Goal: Information Seeking & Learning: Learn about a topic

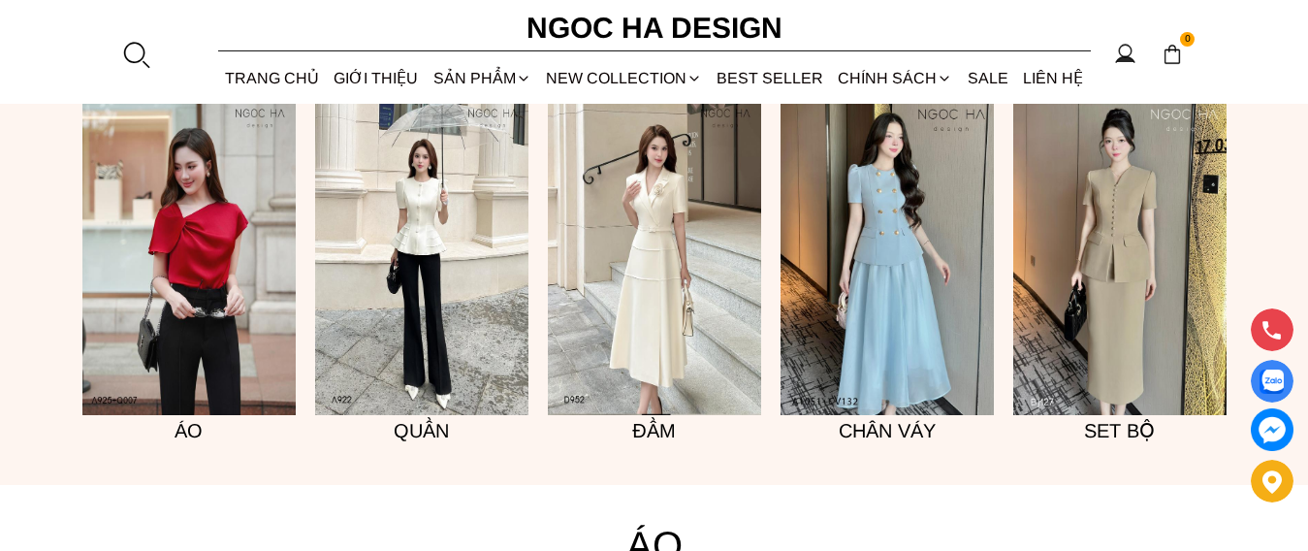
scroll to position [1551, 0]
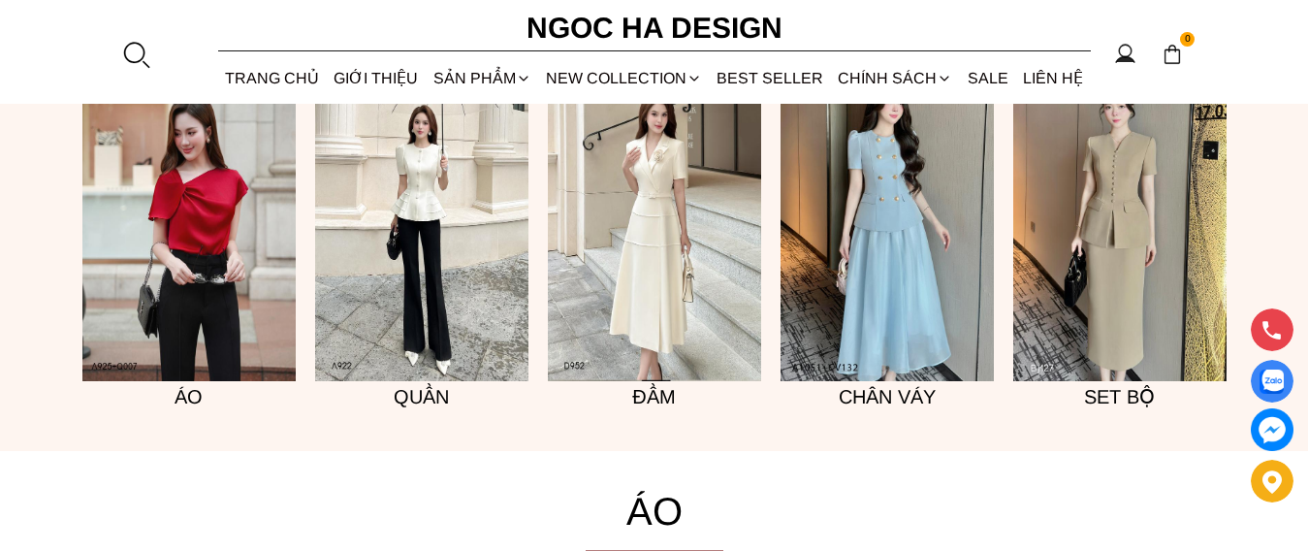
click at [159, 275] on img at bounding box center [188, 221] width 213 height 320
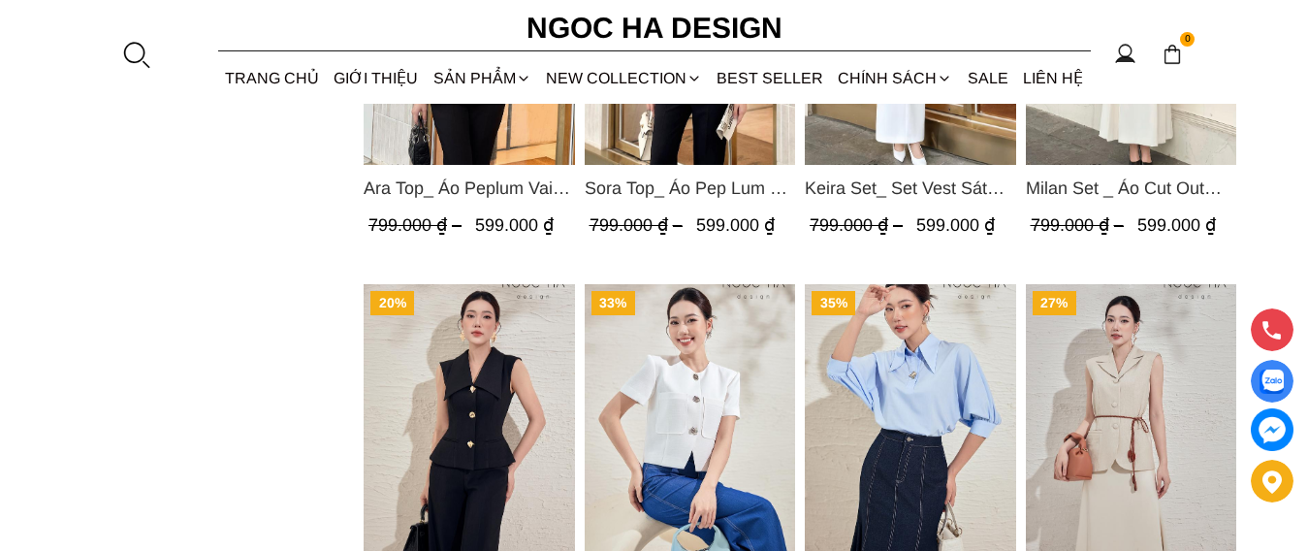
scroll to position [1648, 0]
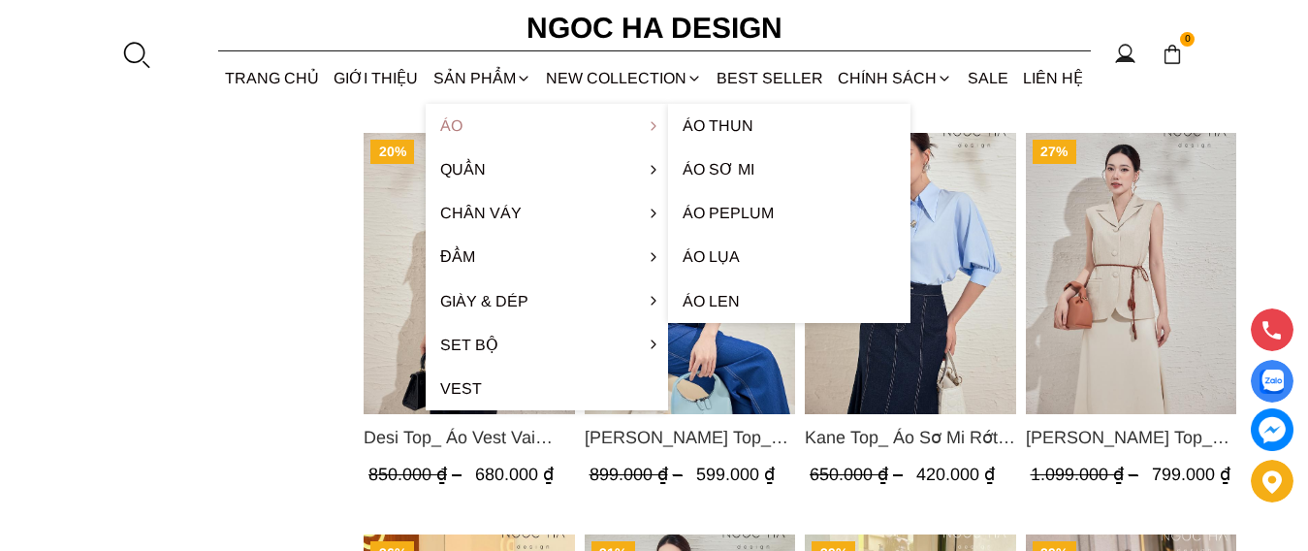
click at [535, 128] on link "Áo" at bounding box center [547, 126] width 242 height 44
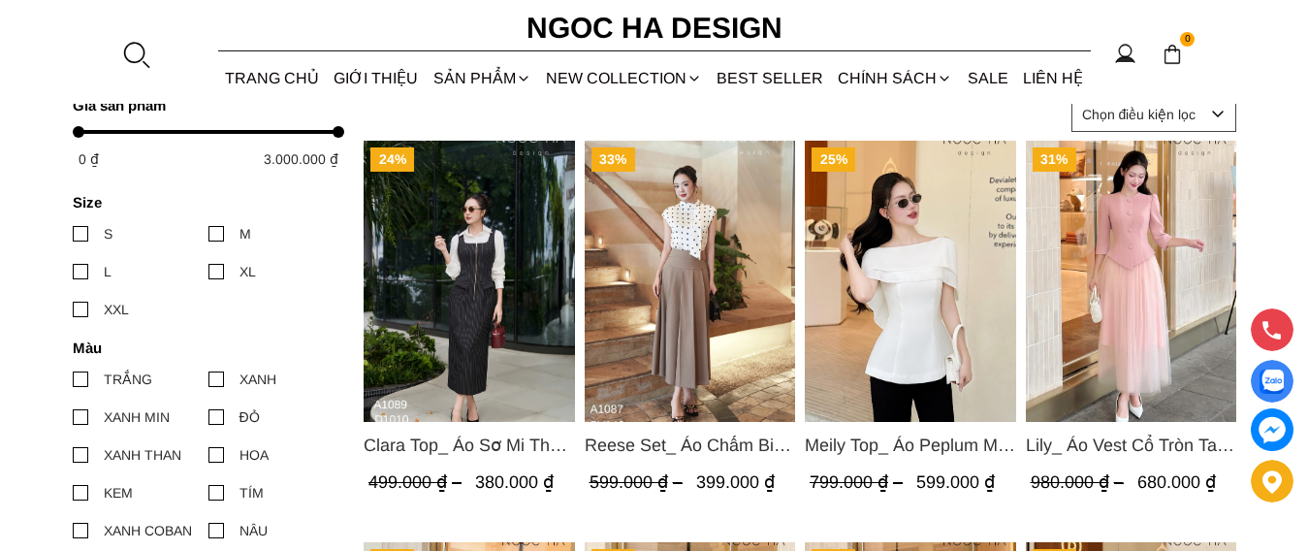
scroll to position [873, 0]
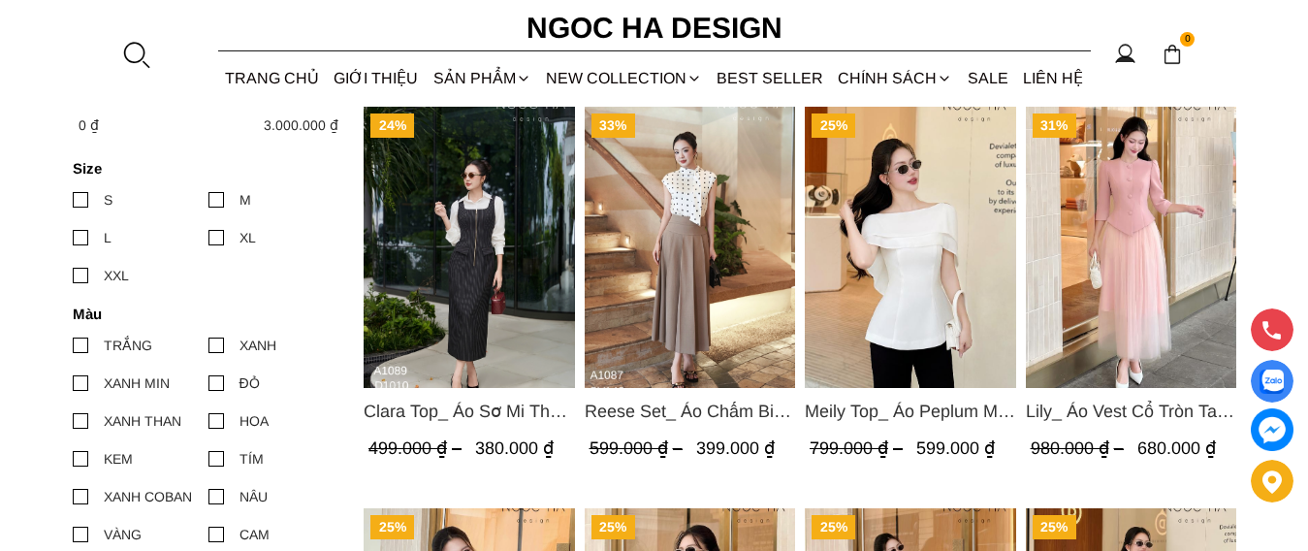
click at [687, 245] on img "Product image - Reese Set_ Áo Chấm Bi Vai Chờm Mix Chân Váy Xếp Ly Hông Màu Nâu…" at bounding box center [689, 247] width 211 height 281
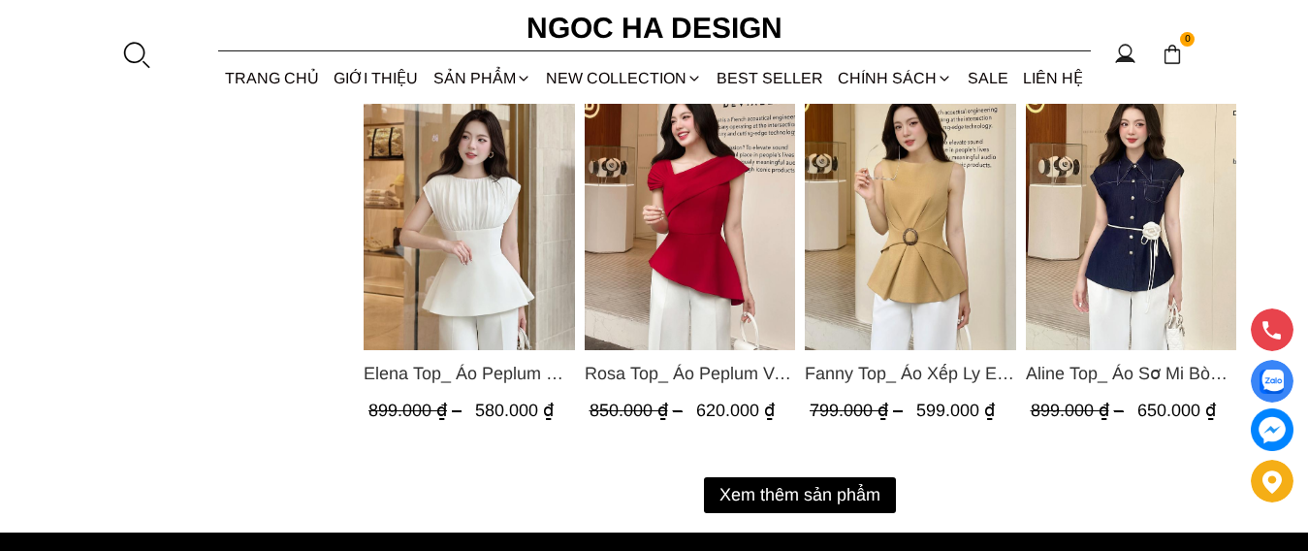
scroll to position [2521, 0]
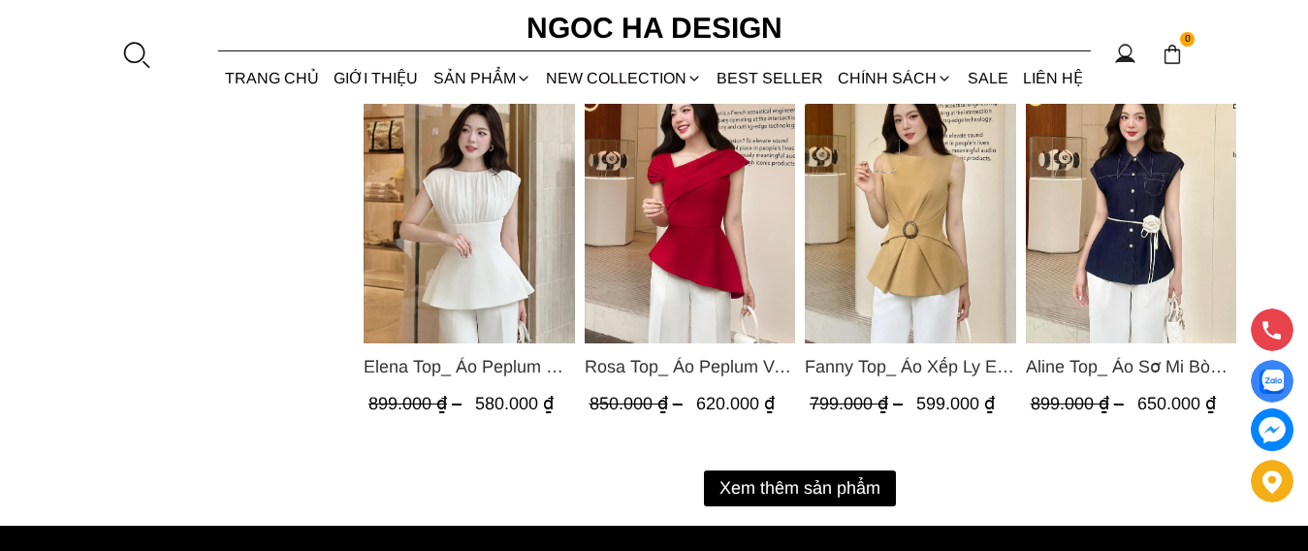
click at [668, 236] on img "Product image - Rosa Top_ Áo Peplum Vai Lệch Xếp Ly Màu Đỏ A1064" at bounding box center [689, 202] width 211 height 281
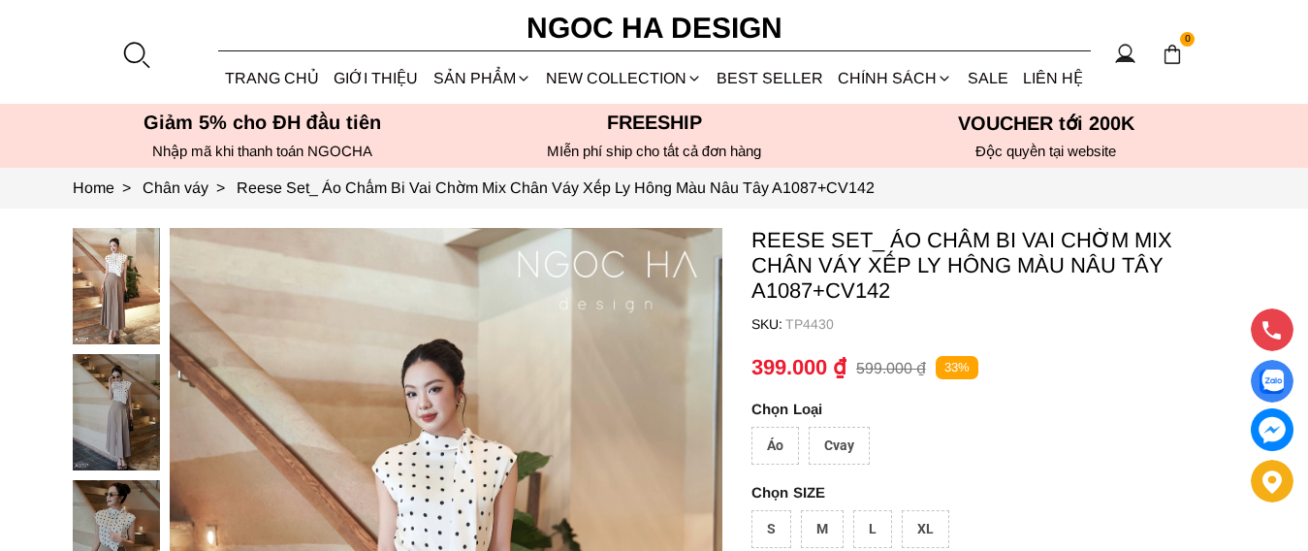
scroll to position [194, 0]
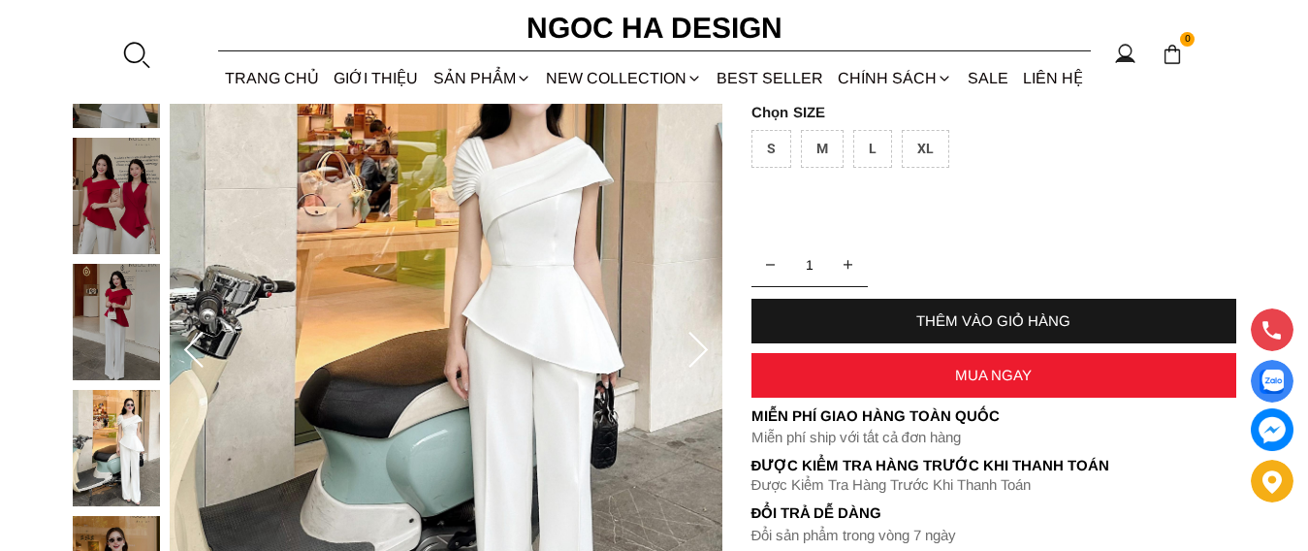
scroll to position [194, 0]
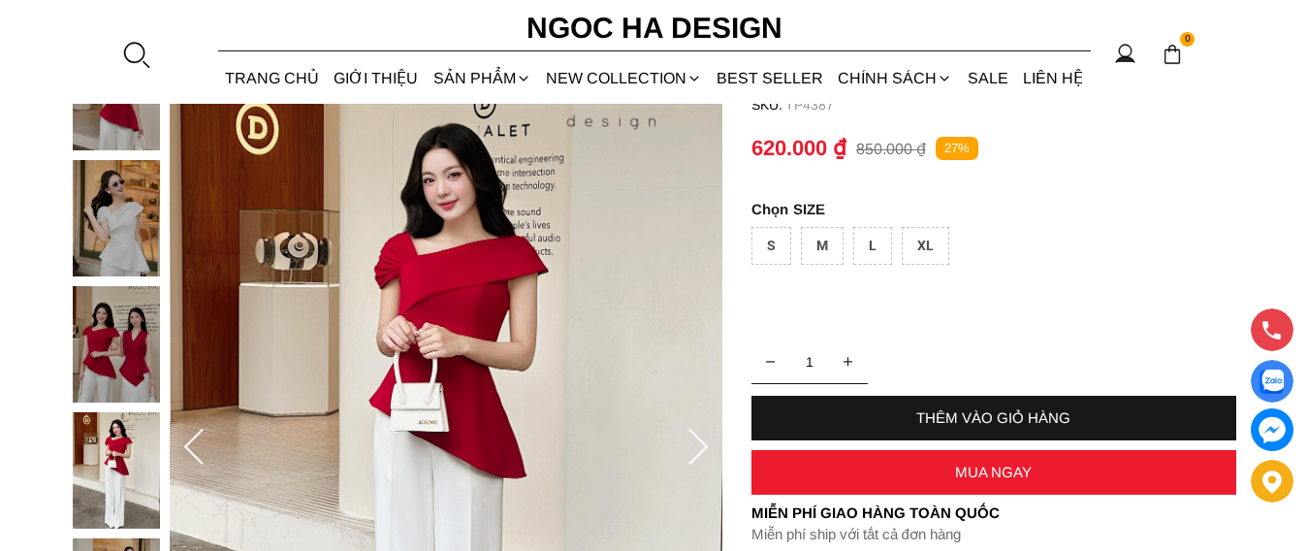
click at [82, 232] on img at bounding box center [116, 218] width 87 height 116
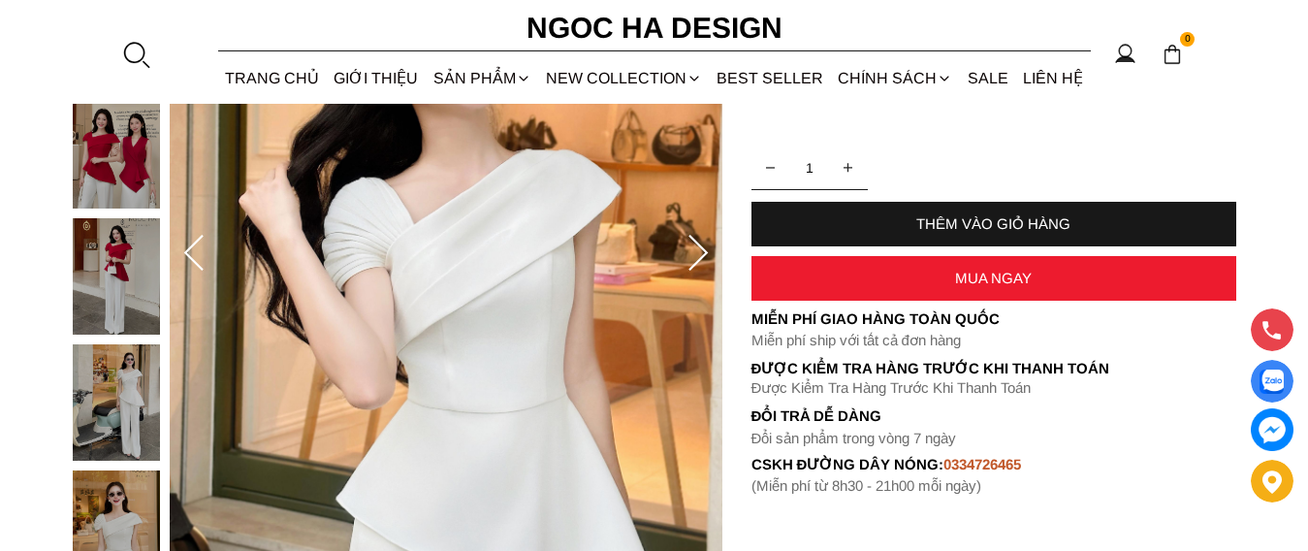
scroll to position [97, 0]
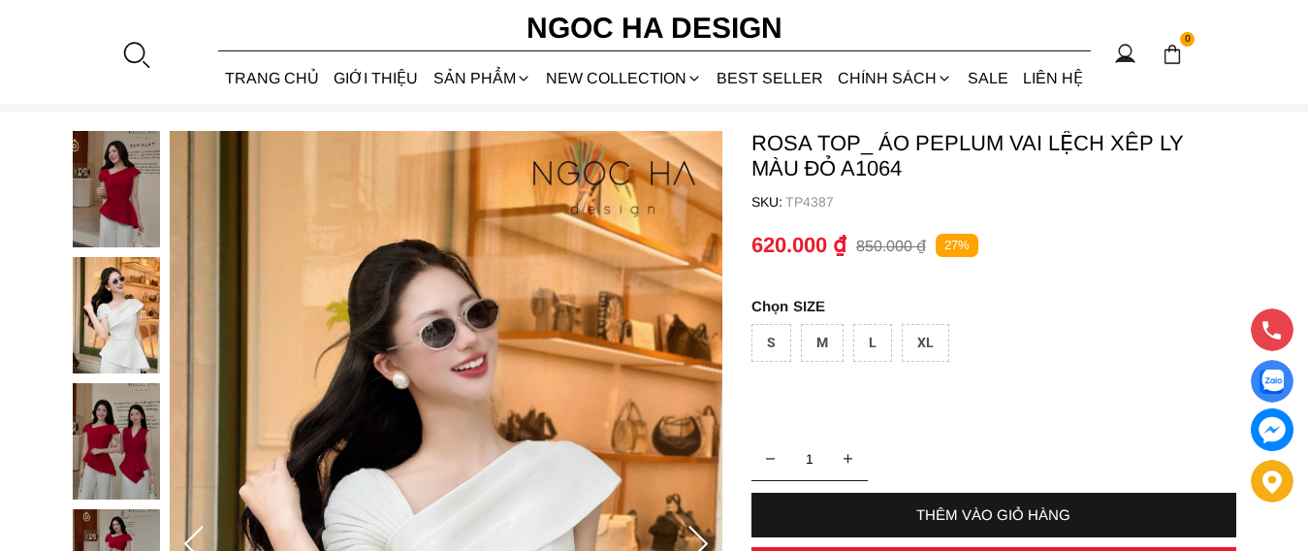
click at [129, 320] on img at bounding box center [116, 315] width 87 height 116
click at [130, 317] on img at bounding box center [116, 314] width 87 height 116
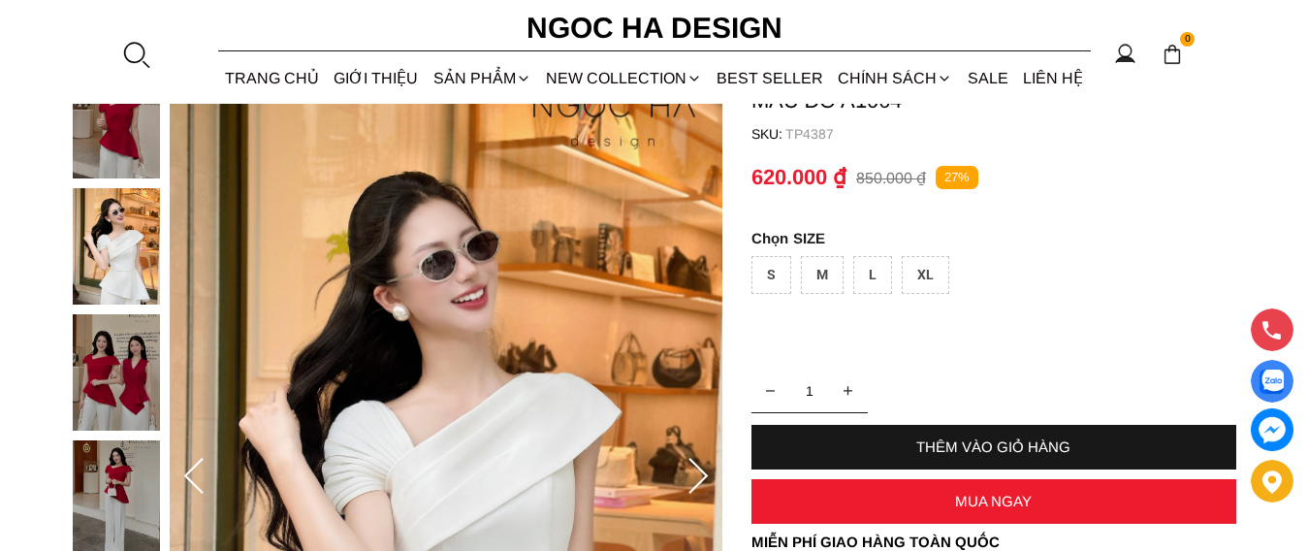
scroll to position [388, 0]
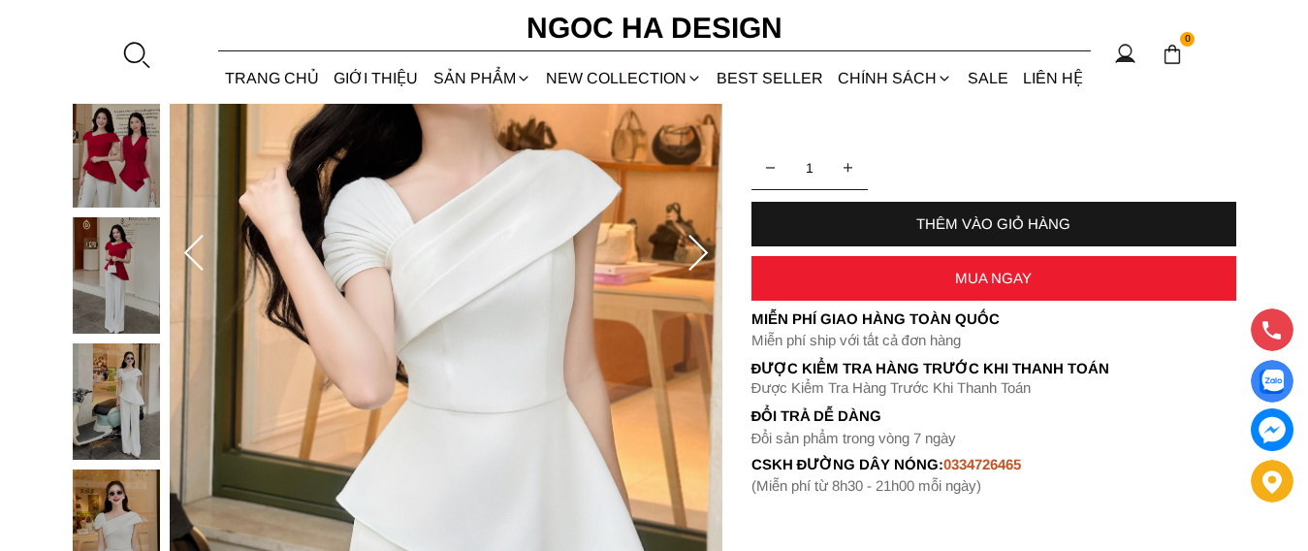
click at [113, 403] on img at bounding box center [116, 401] width 87 height 116
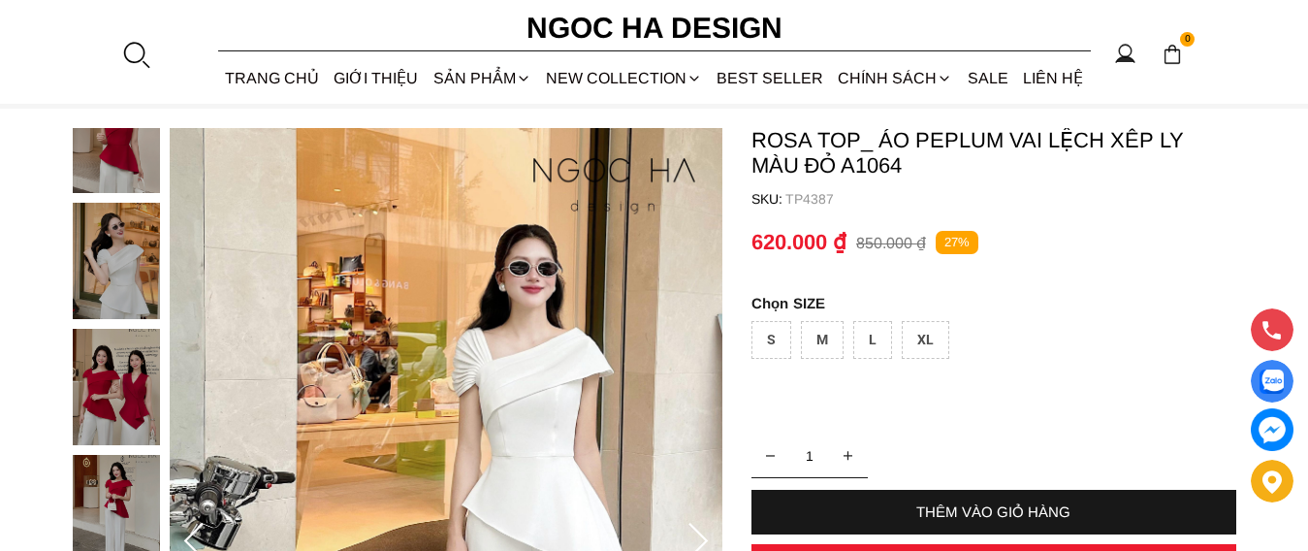
scroll to position [97, 0]
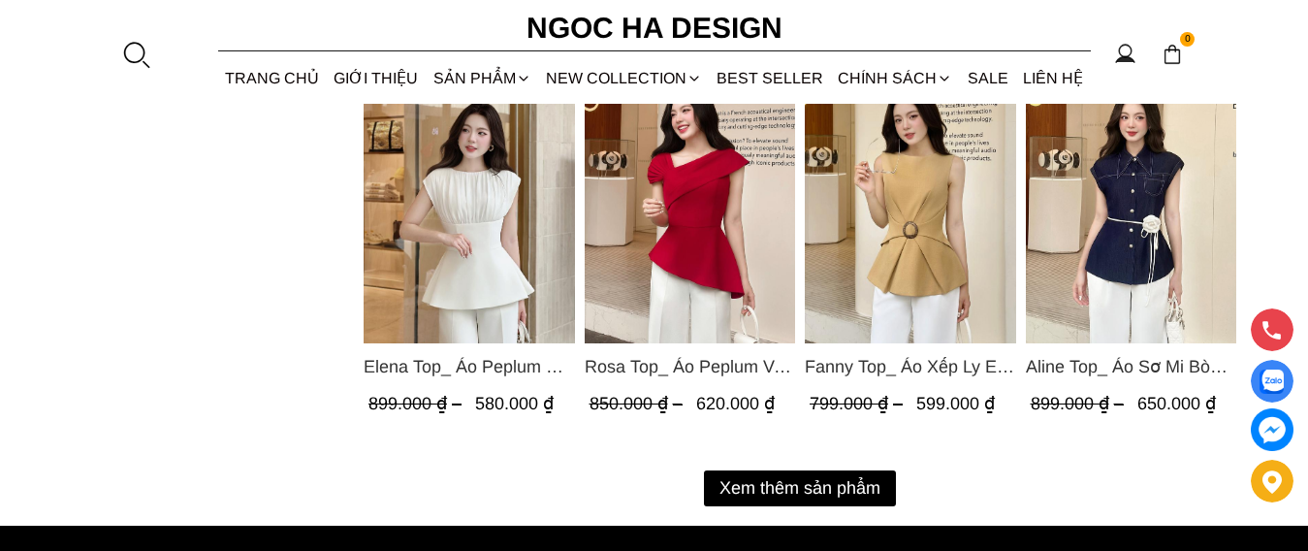
click at [795, 492] on button "Xem thêm sản phẩm" at bounding box center [800, 488] width 192 height 36
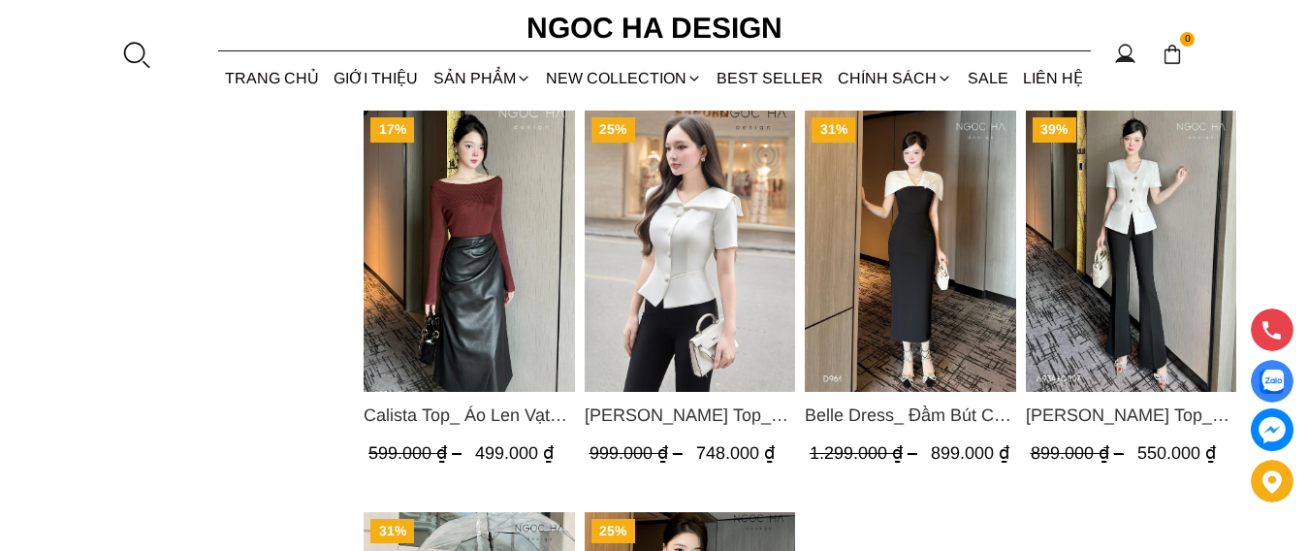
scroll to position [4073, 0]
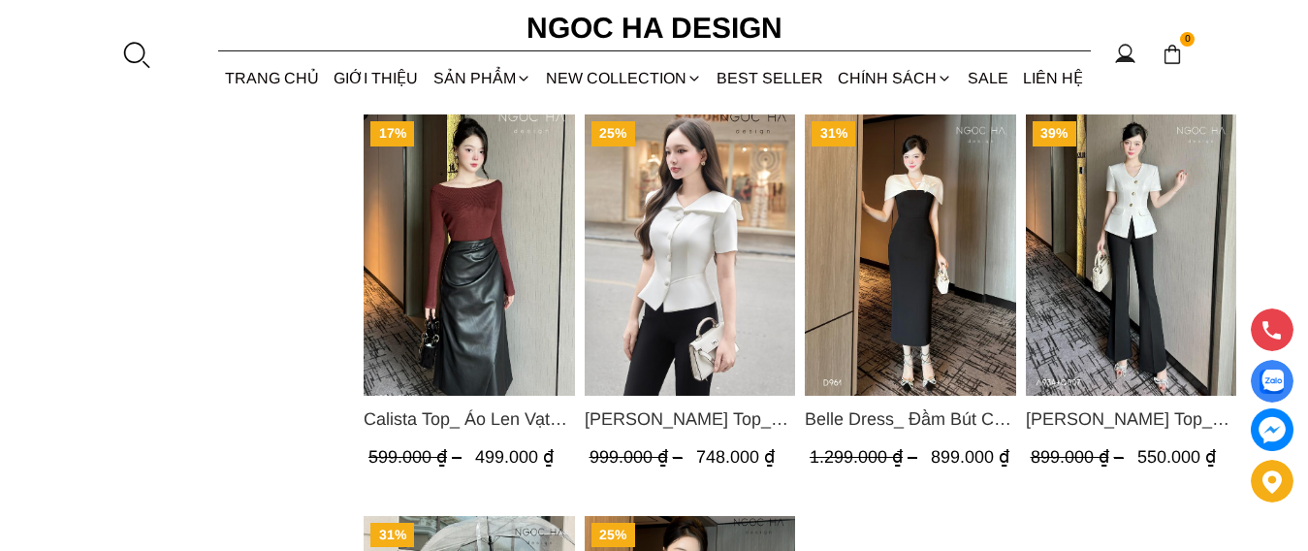
click at [731, 215] on img "Product image - Fiona Top_ Áo Vest Cách Điệu Cổ Ngang Vạt Chéo Tay Cộc Màu Trắn…" at bounding box center [689, 254] width 211 height 281
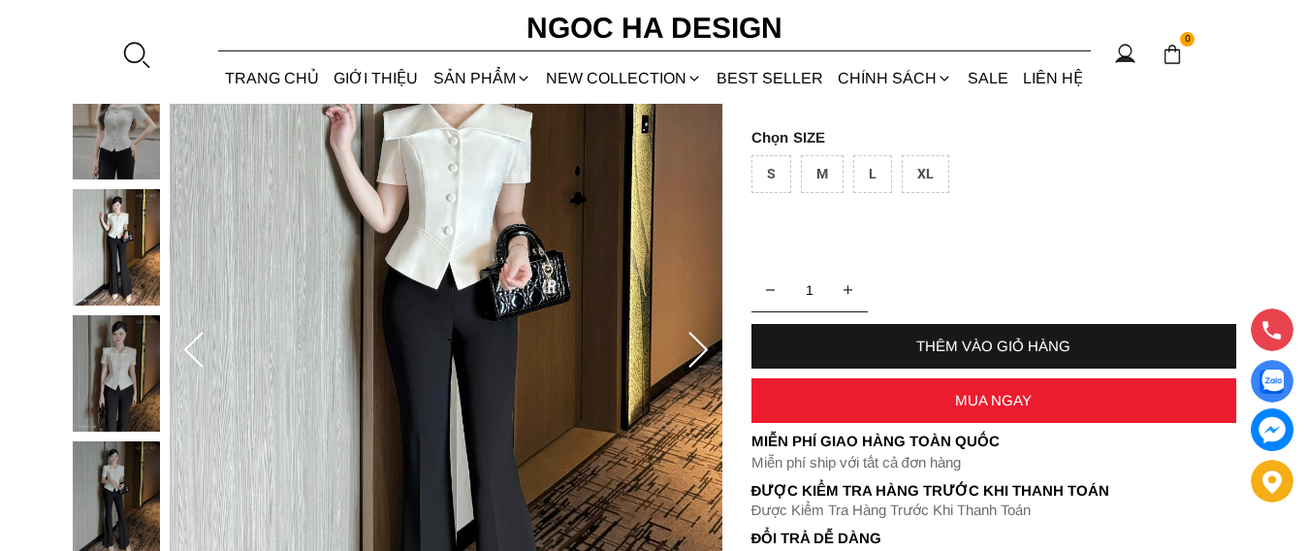
scroll to position [97, 0]
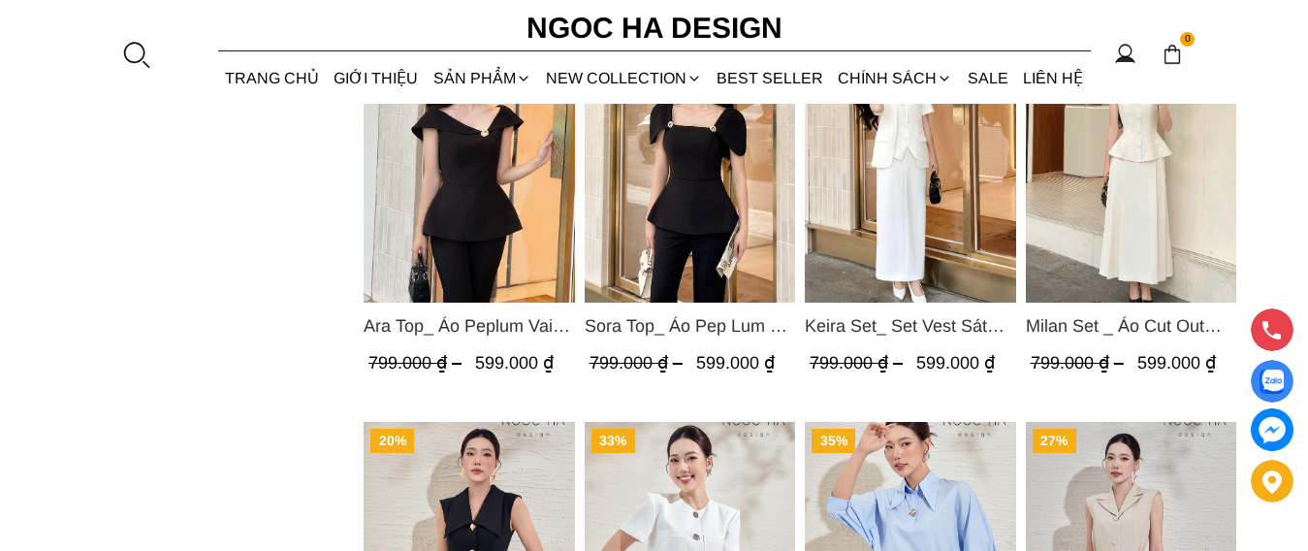
scroll to position [1358, 0]
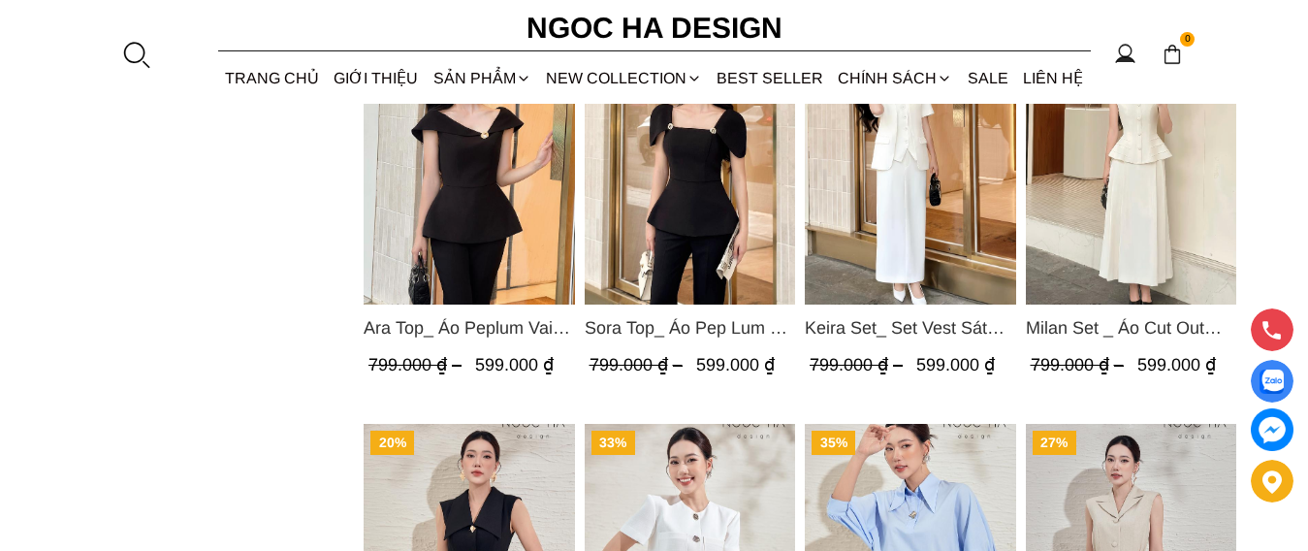
click at [1274, 382] on img at bounding box center [1272, 381] width 24 height 24
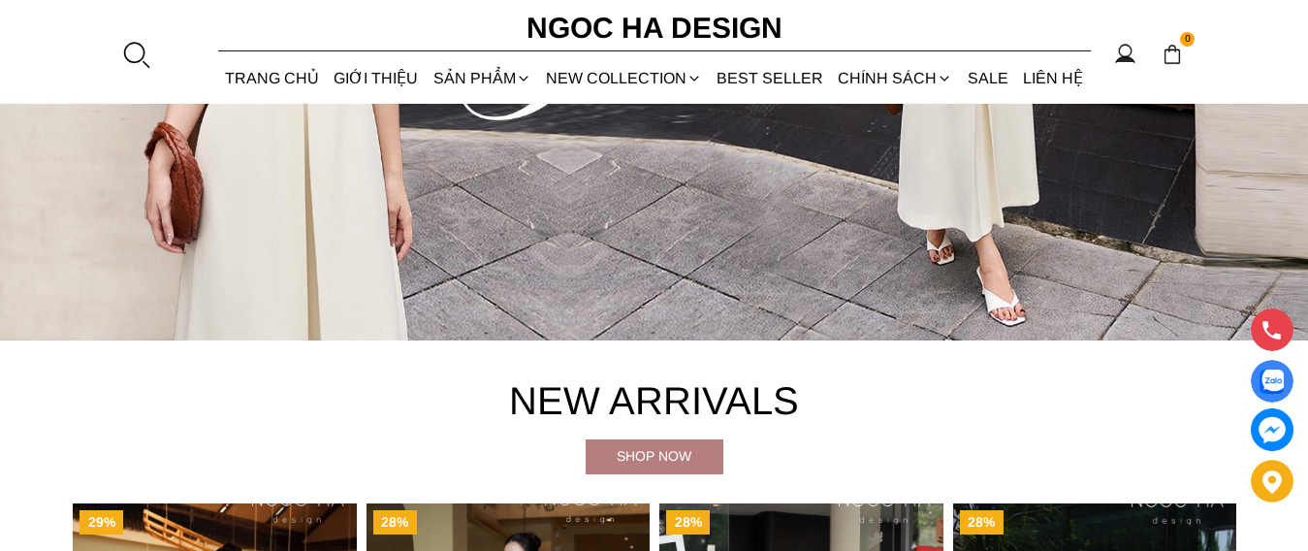
scroll to position [388, 0]
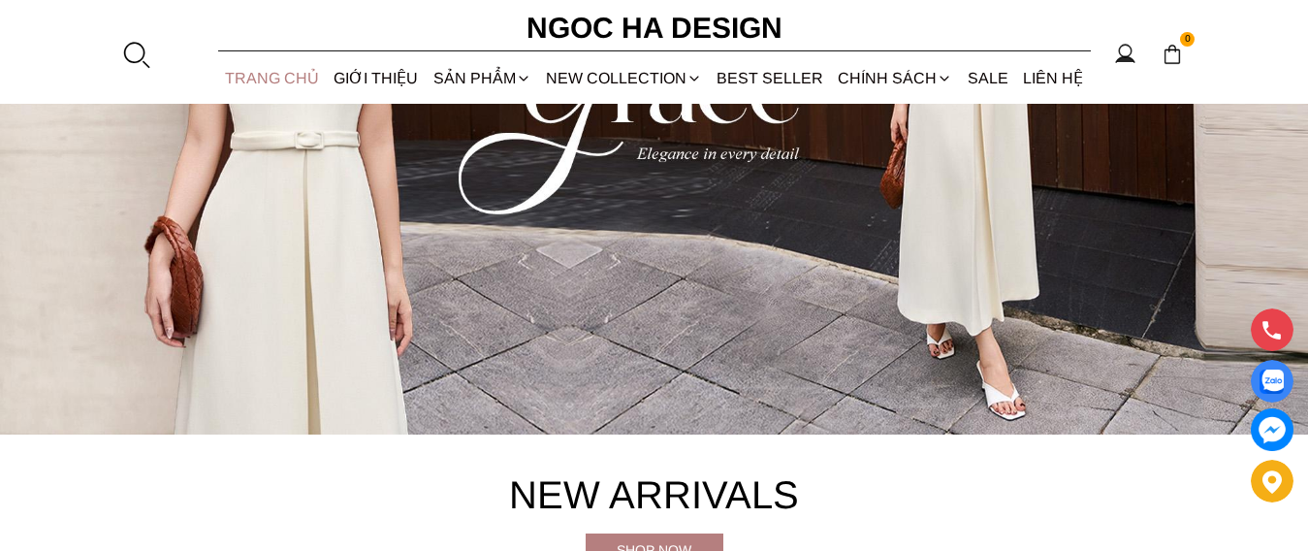
click at [303, 79] on link "TRANG CHỦ" at bounding box center [272, 77] width 109 height 51
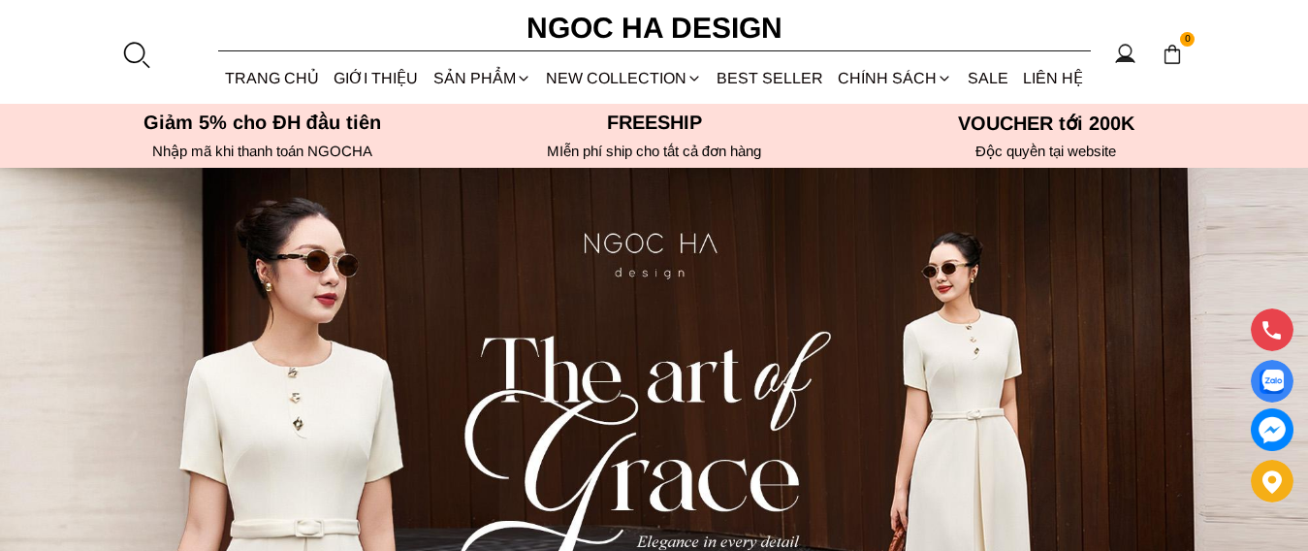
click at [1278, 433] on img at bounding box center [1272, 429] width 43 height 43
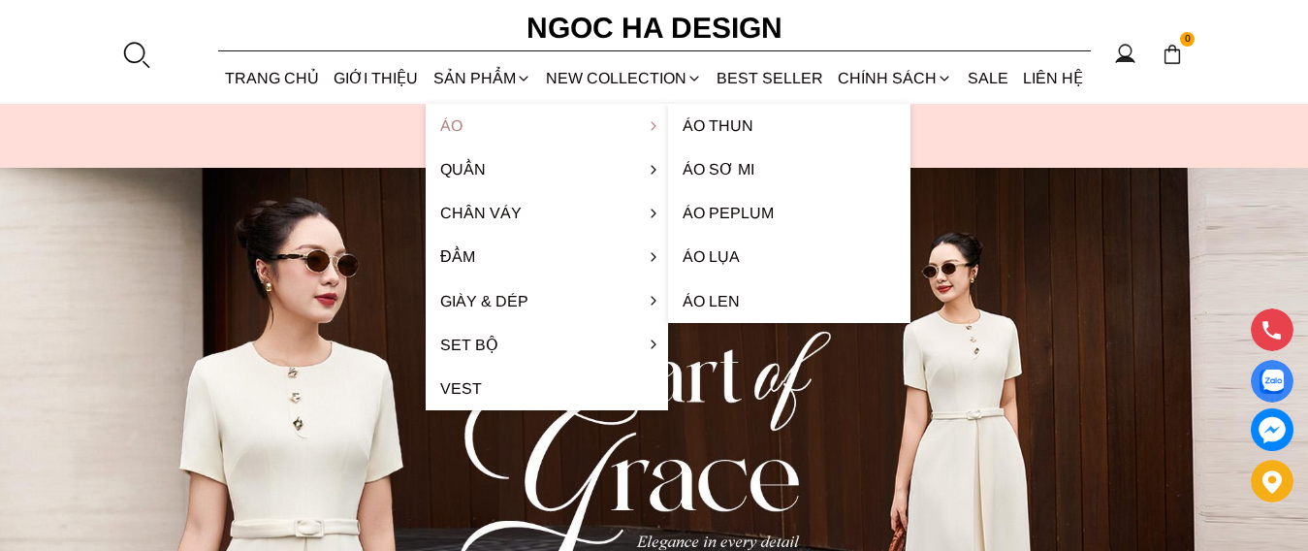
click at [482, 123] on link "Áo" at bounding box center [547, 126] width 242 height 44
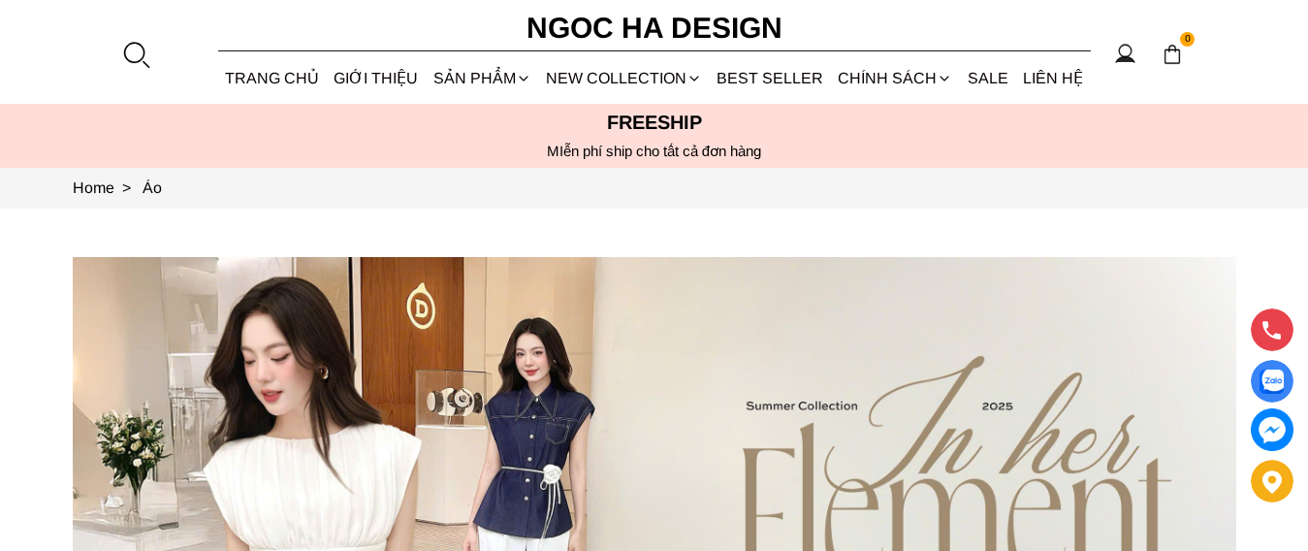
click at [261, 73] on link "TRANG CHỦ" at bounding box center [272, 77] width 109 height 51
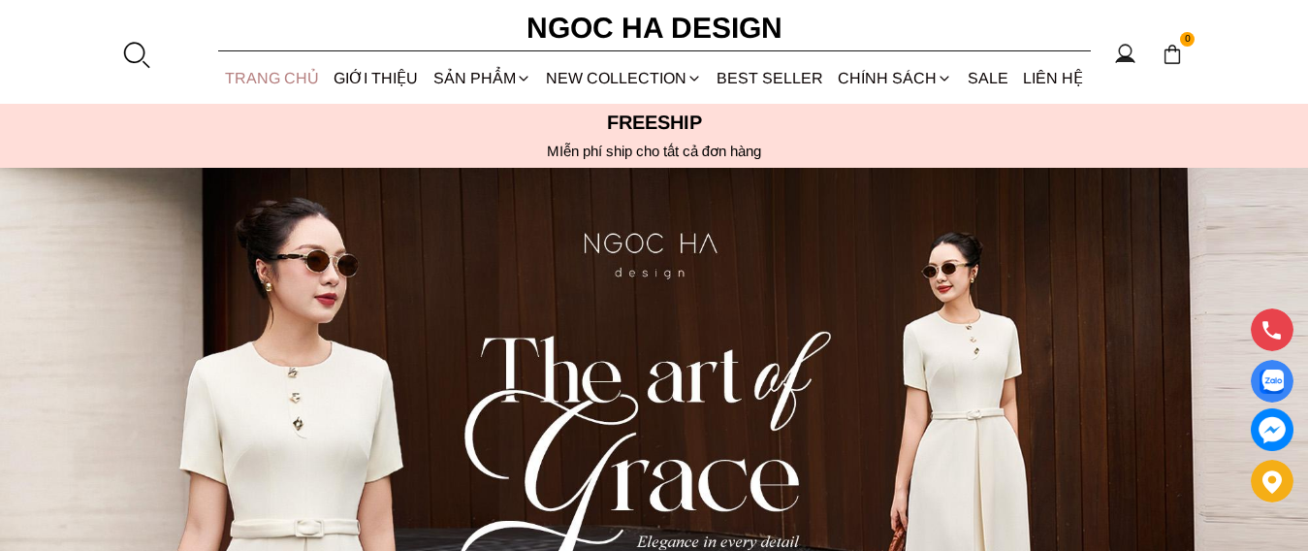
click at [270, 79] on link "TRANG CHỦ" at bounding box center [272, 77] width 109 height 51
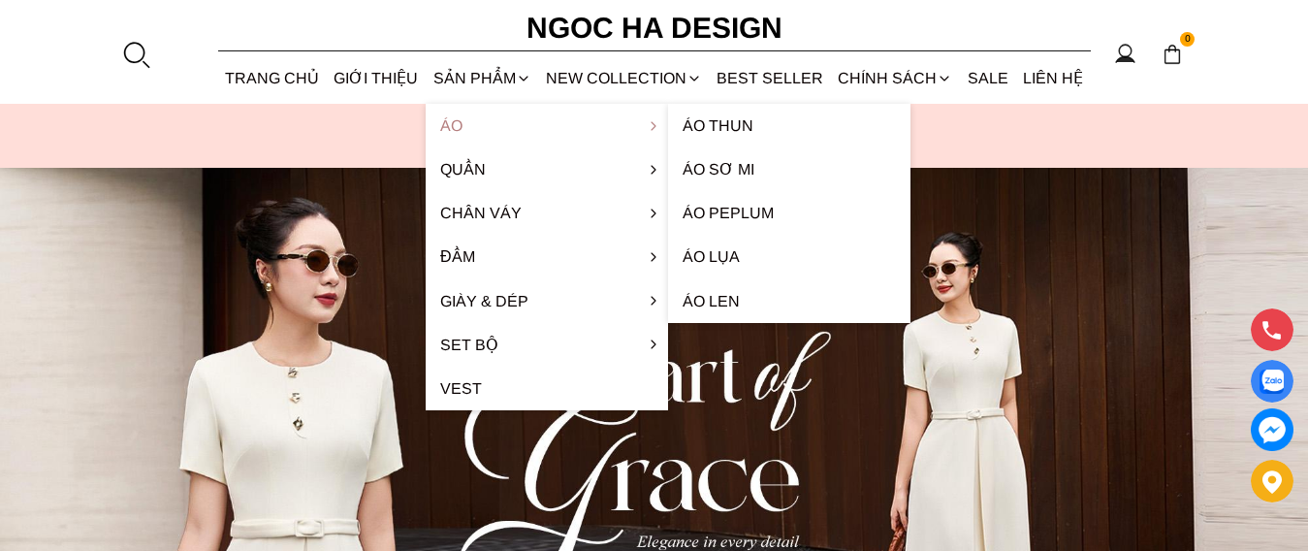
click at [488, 117] on link "Áo" at bounding box center [547, 126] width 242 height 44
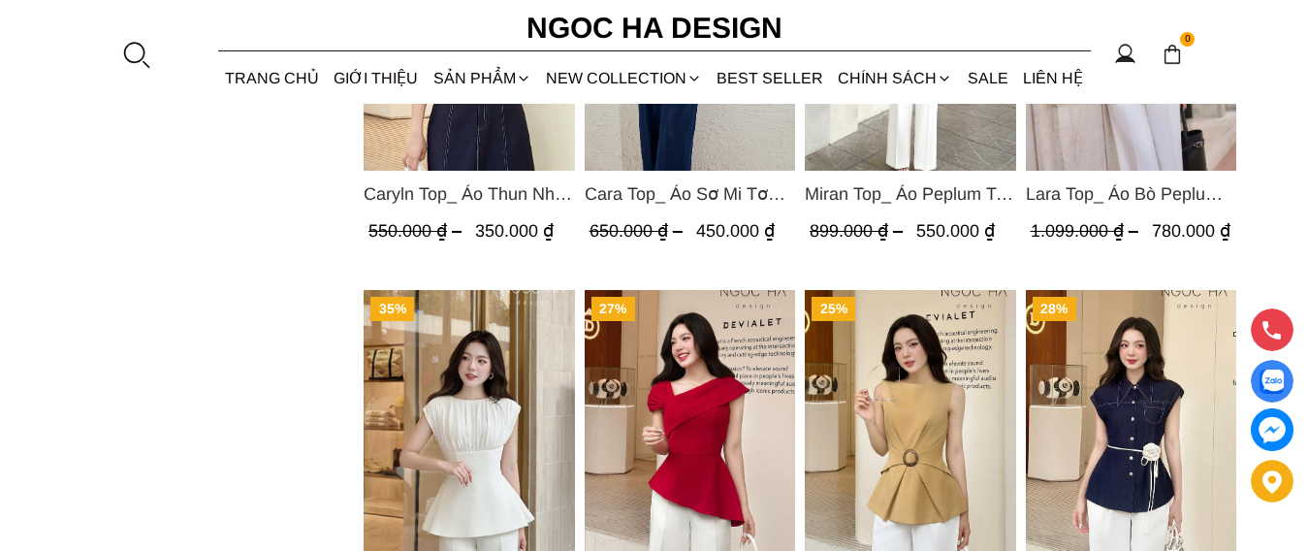
scroll to position [2521, 0]
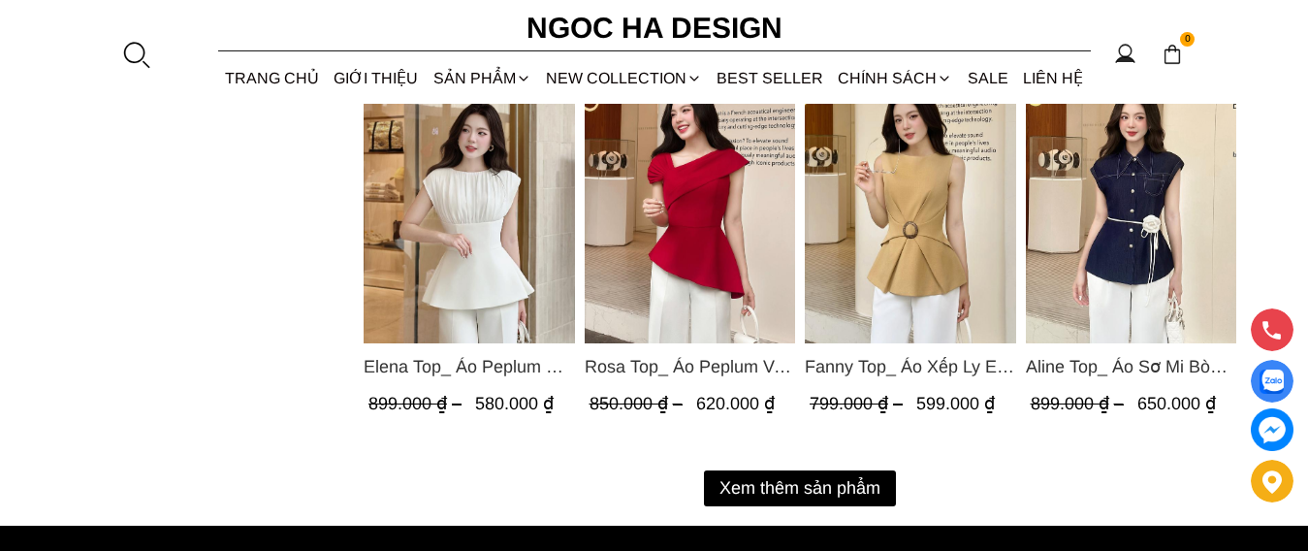
click at [711, 234] on img "Product image - Rosa Top_ Áo Peplum Vai Lệch Xếp Ly Màu Đỏ A1064" at bounding box center [689, 202] width 211 height 281
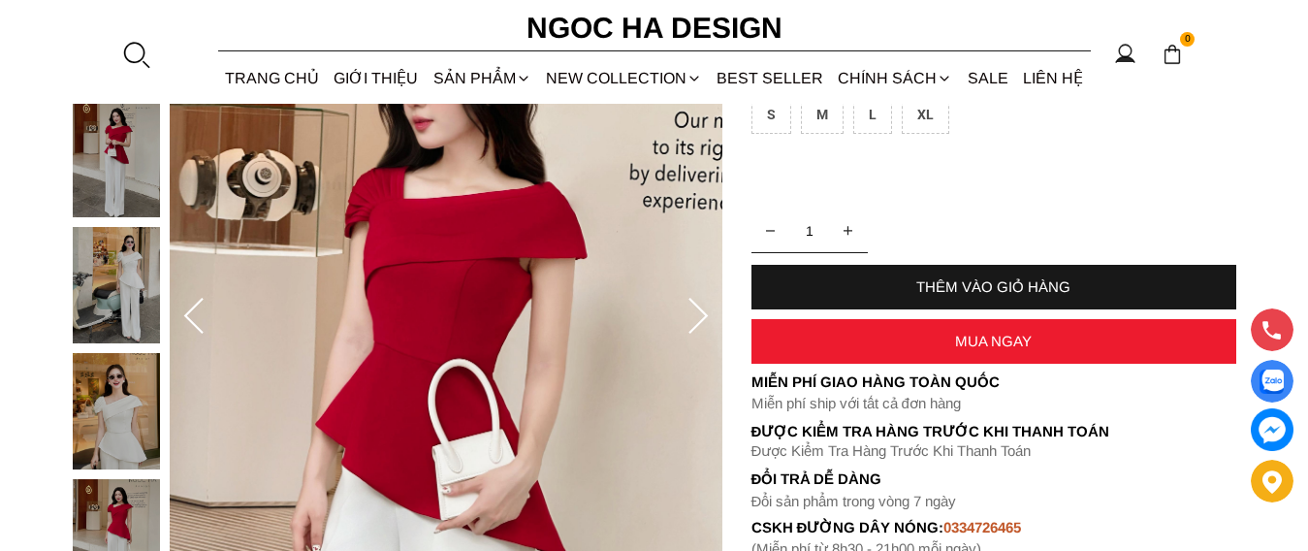
scroll to position [291, 0]
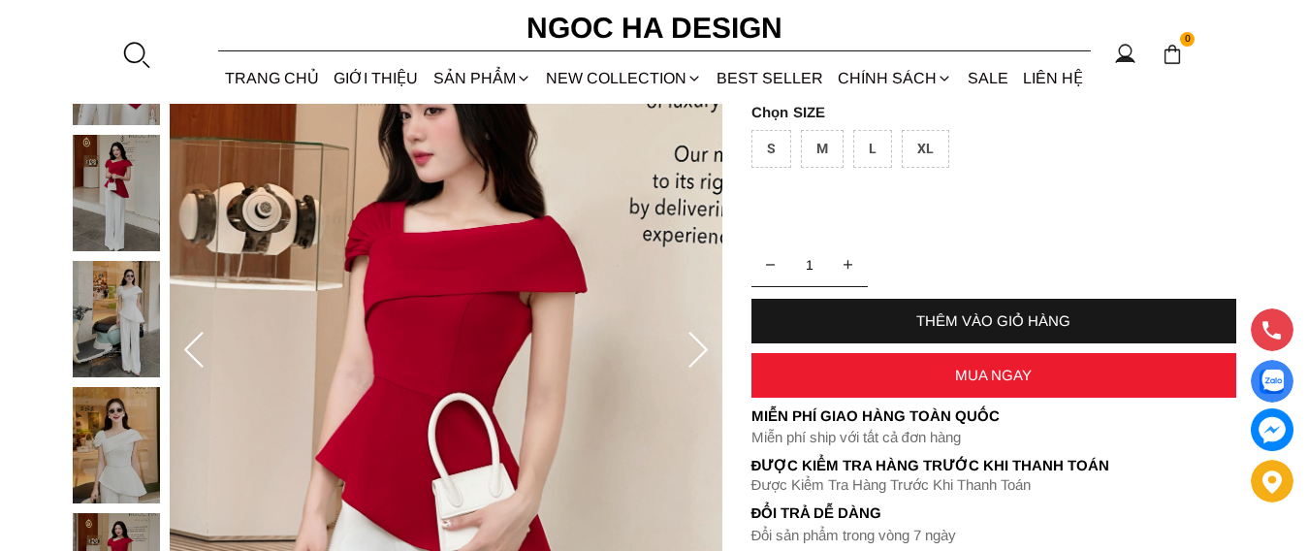
click at [698, 355] on icon at bounding box center [698, 351] width 39 height 39
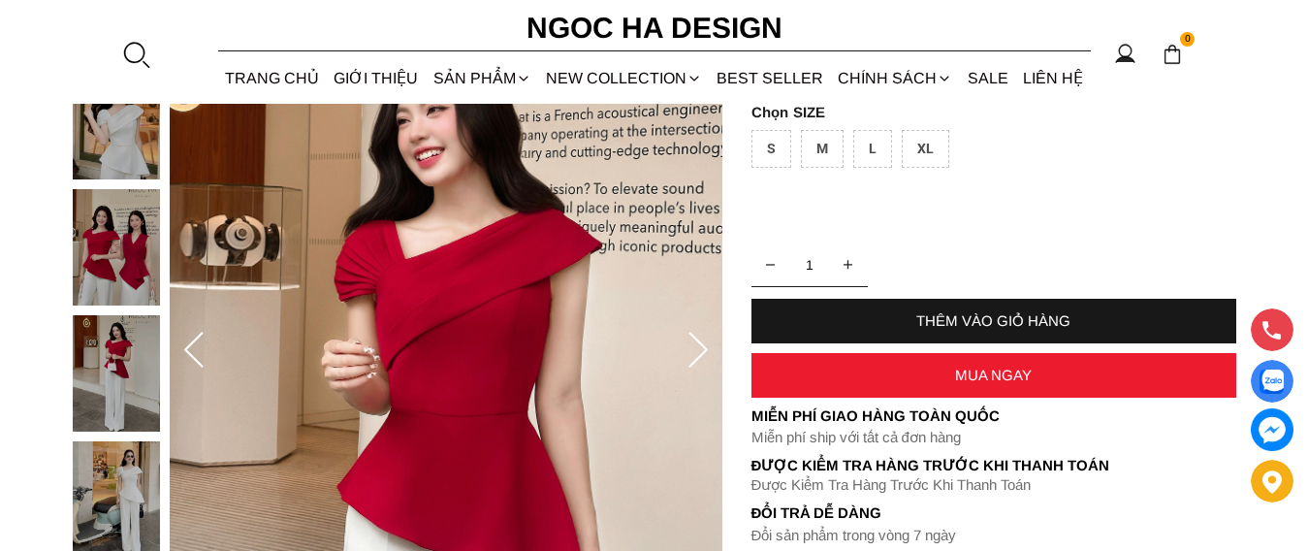
click at [698, 355] on icon at bounding box center [698, 351] width 39 height 39
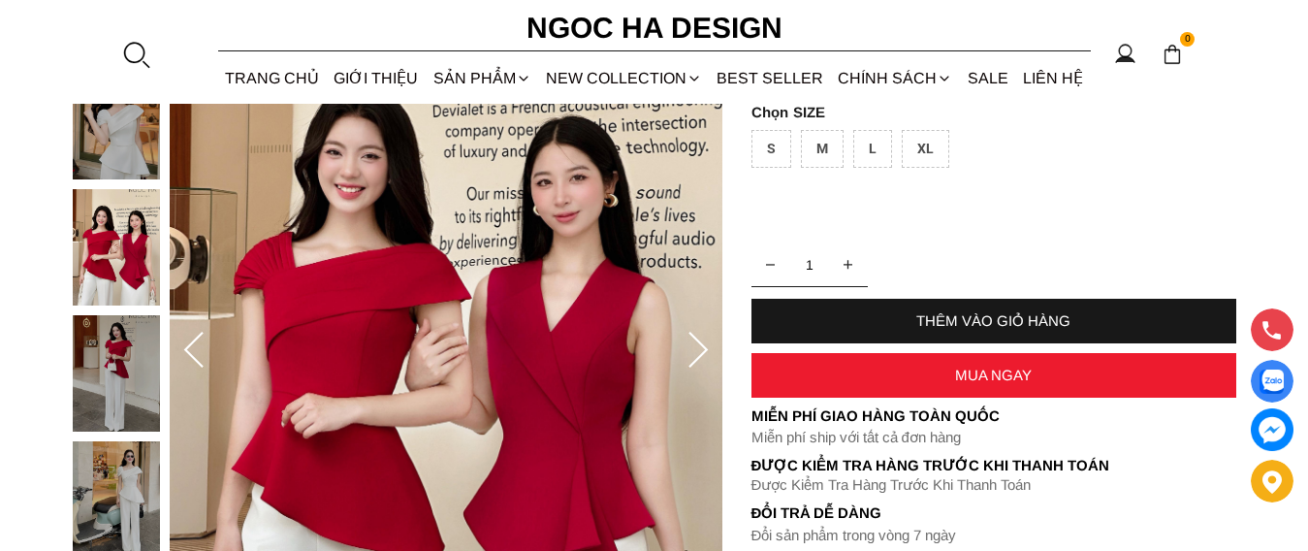
click at [704, 354] on icon at bounding box center [698, 351] width 39 height 39
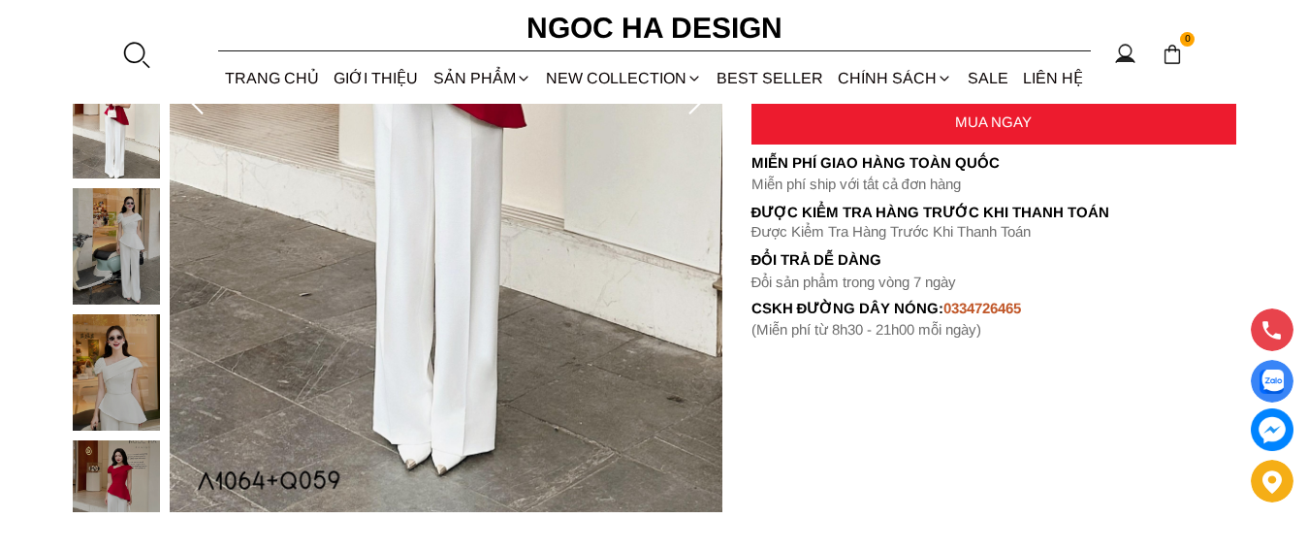
scroll to position [582, 0]
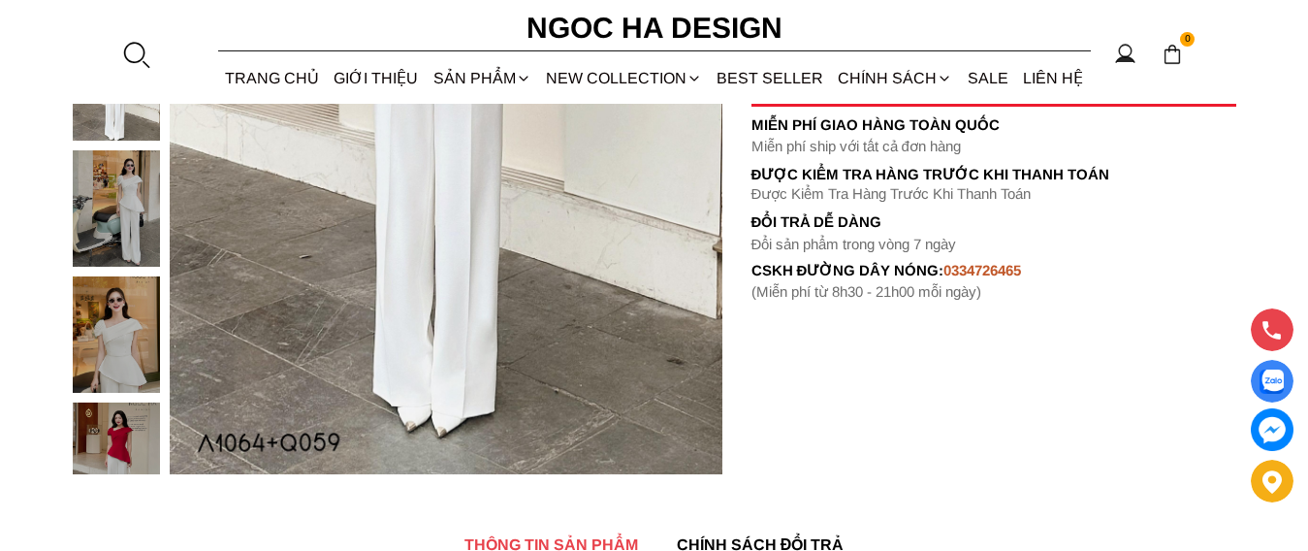
click at [119, 360] on img at bounding box center [116, 334] width 87 height 116
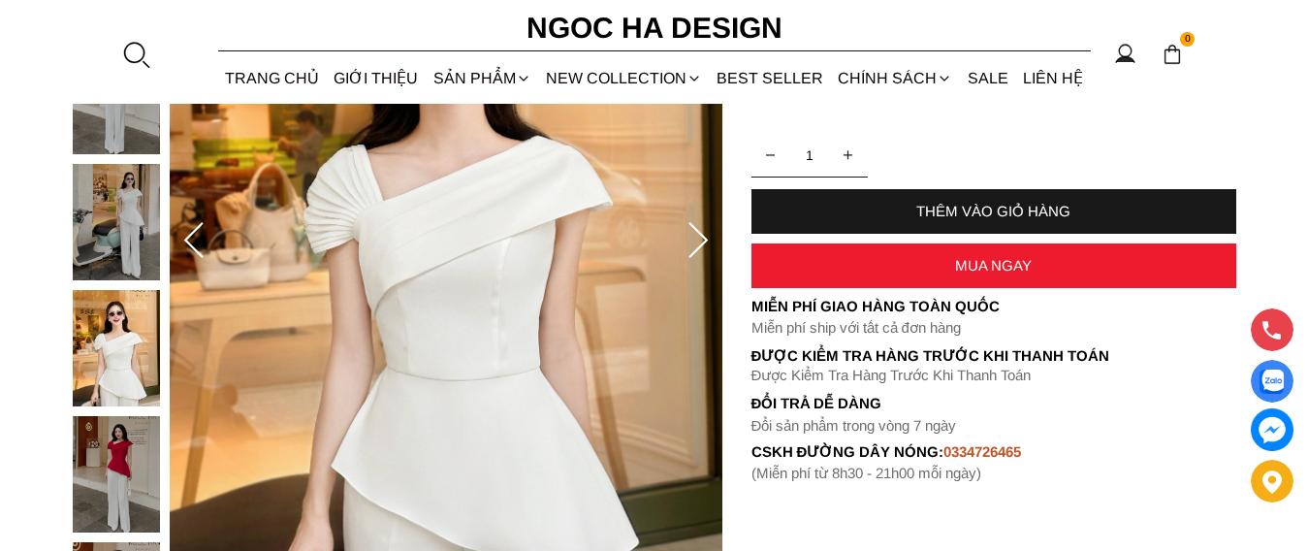
scroll to position [485, 0]
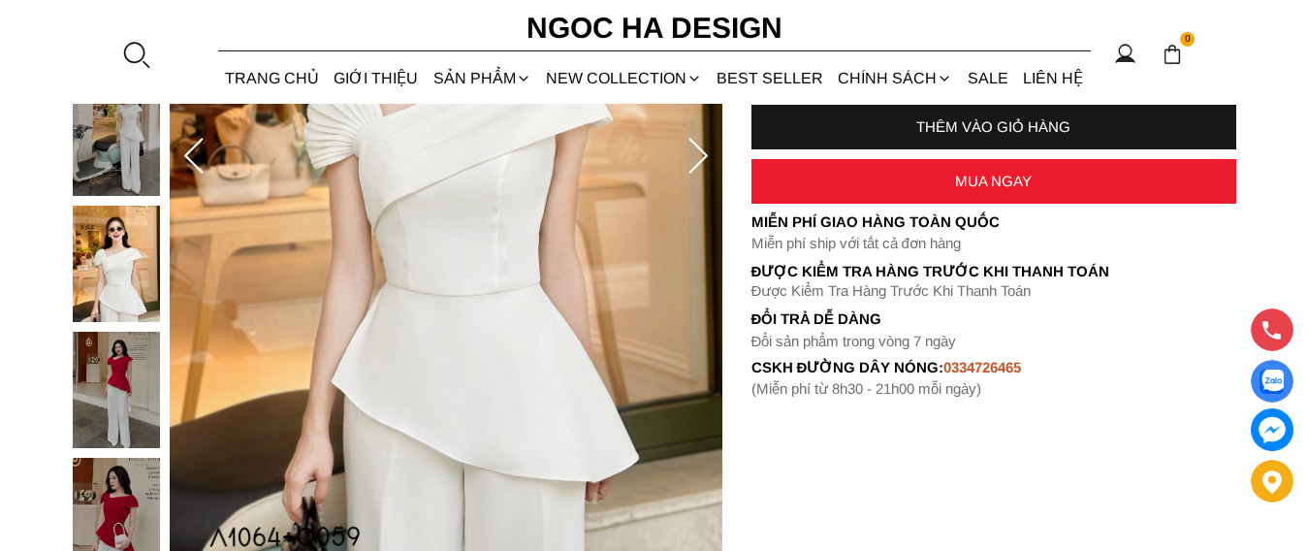
click at [114, 279] on img at bounding box center [116, 264] width 87 height 116
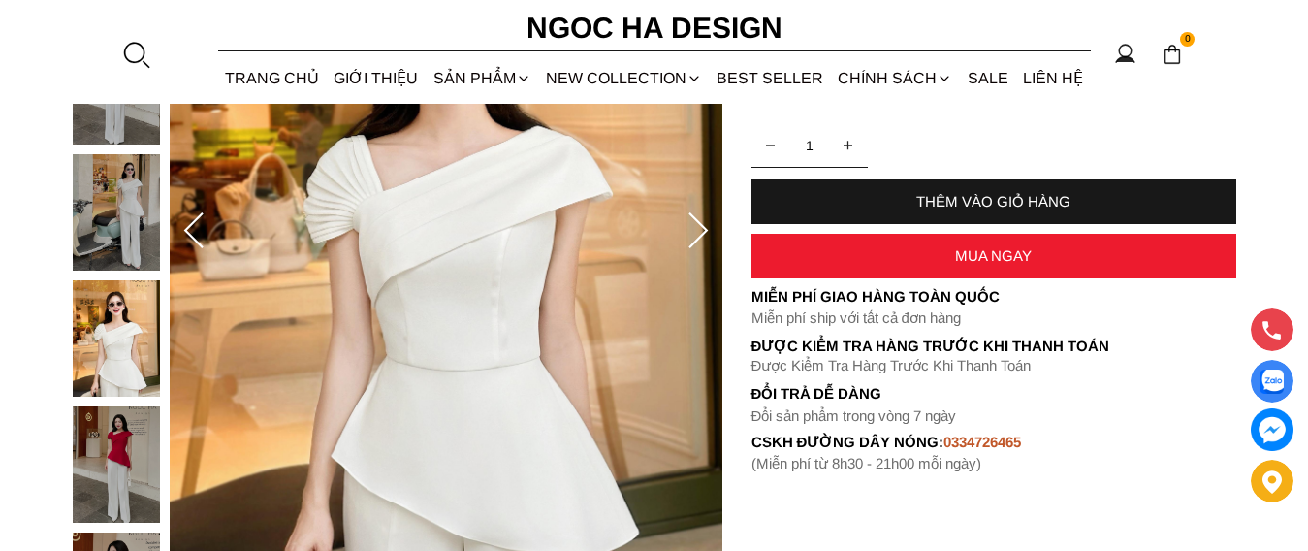
scroll to position [388, 0]
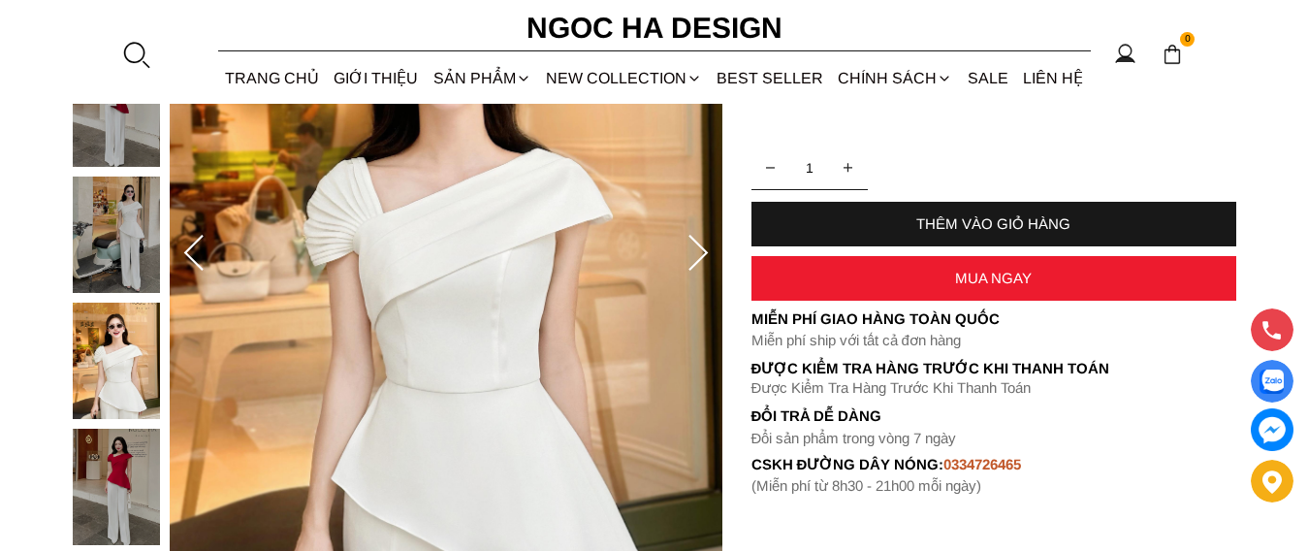
click at [706, 257] on icon at bounding box center [698, 254] width 39 height 39
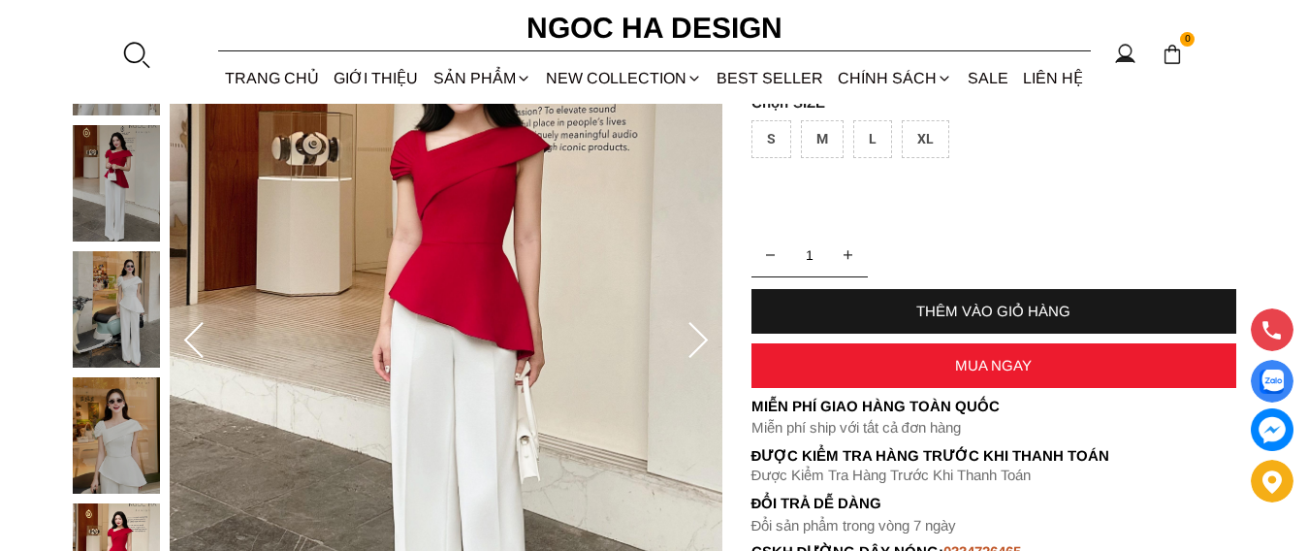
scroll to position [194, 0]
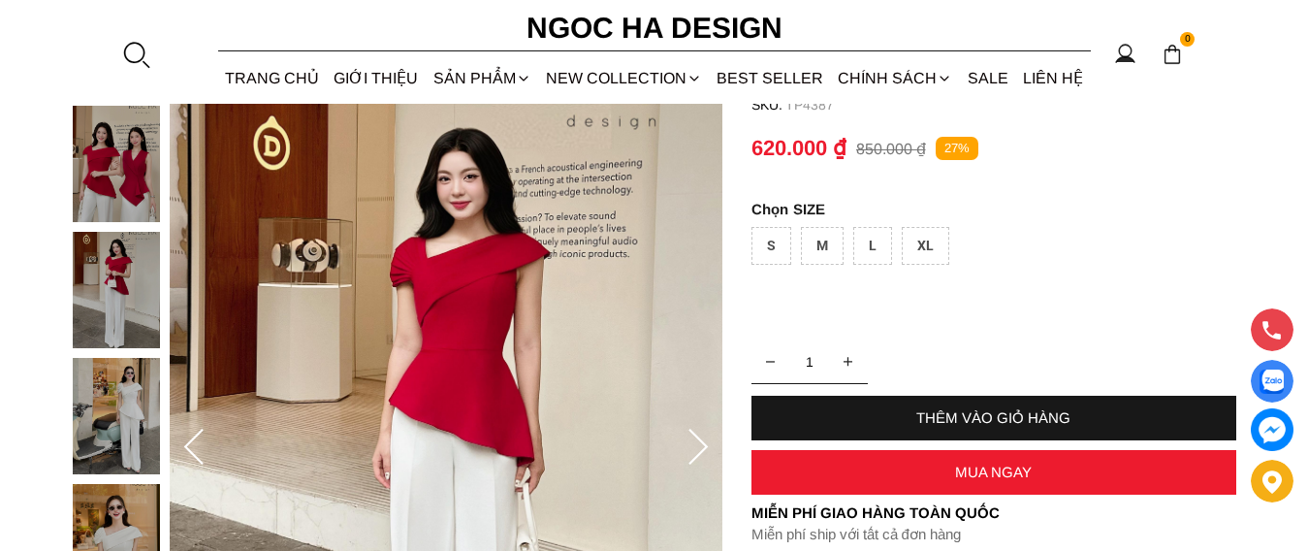
click at [709, 444] on icon at bounding box center [698, 448] width 39 height 39
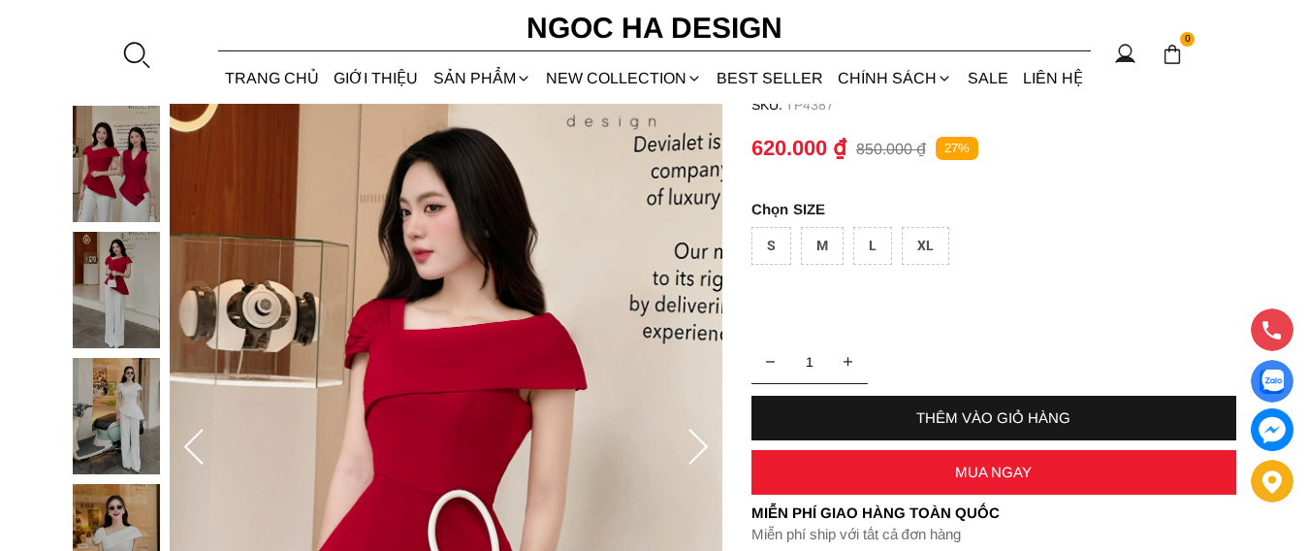
click at [709, 444] on icon at bounding box center [698, 448] width 39 height 39
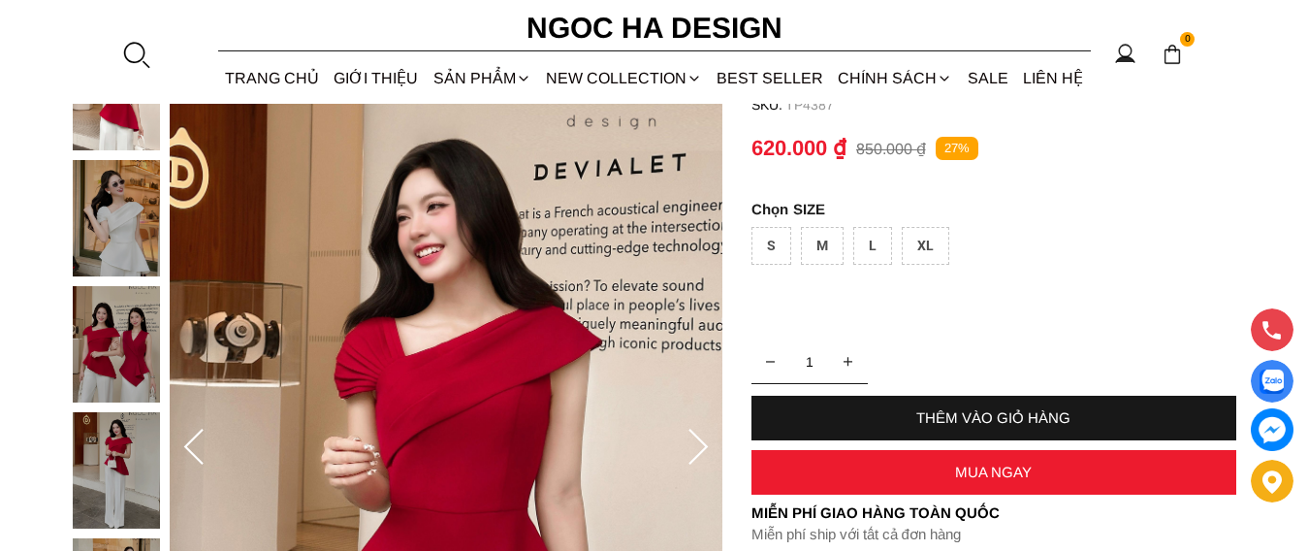
click at [705, 446] on icon at bounding box center [697, 447] width 19 height 36
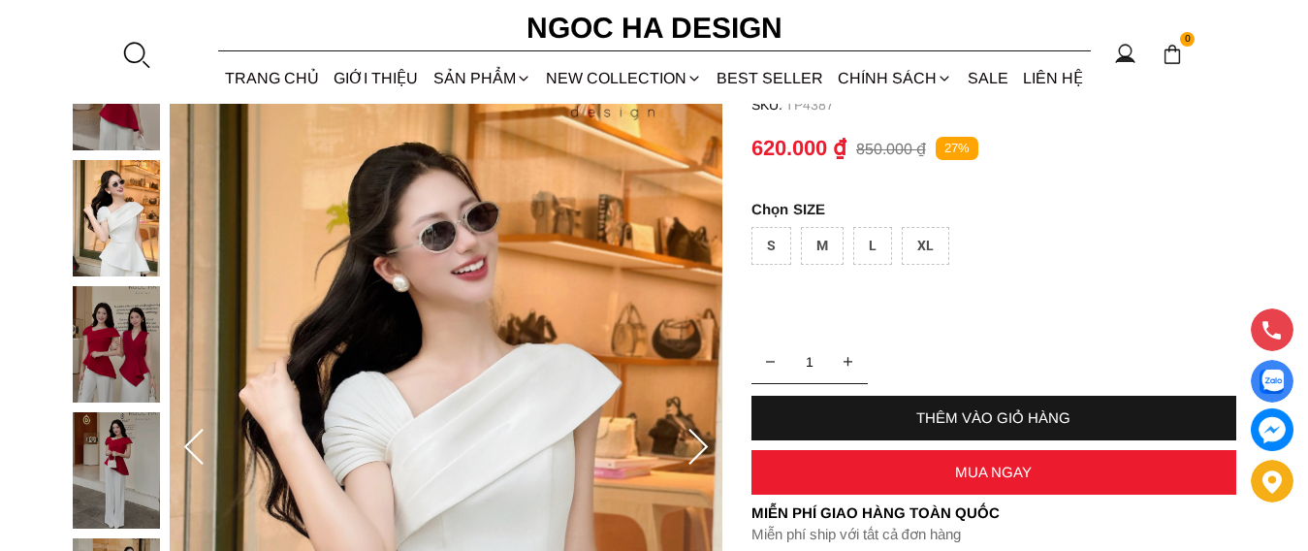
click at [705, 446] on icon at bounding box center [697, 447] width 19 height 36
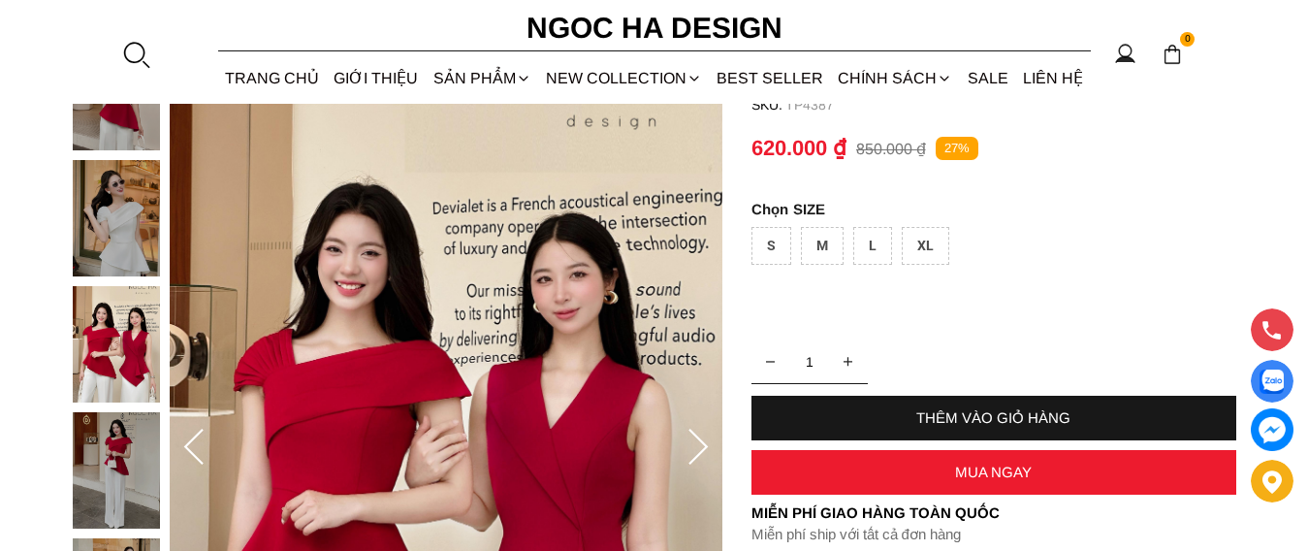
click at [108, 242] on img at bounding box center [116, 218] width 87 height 116
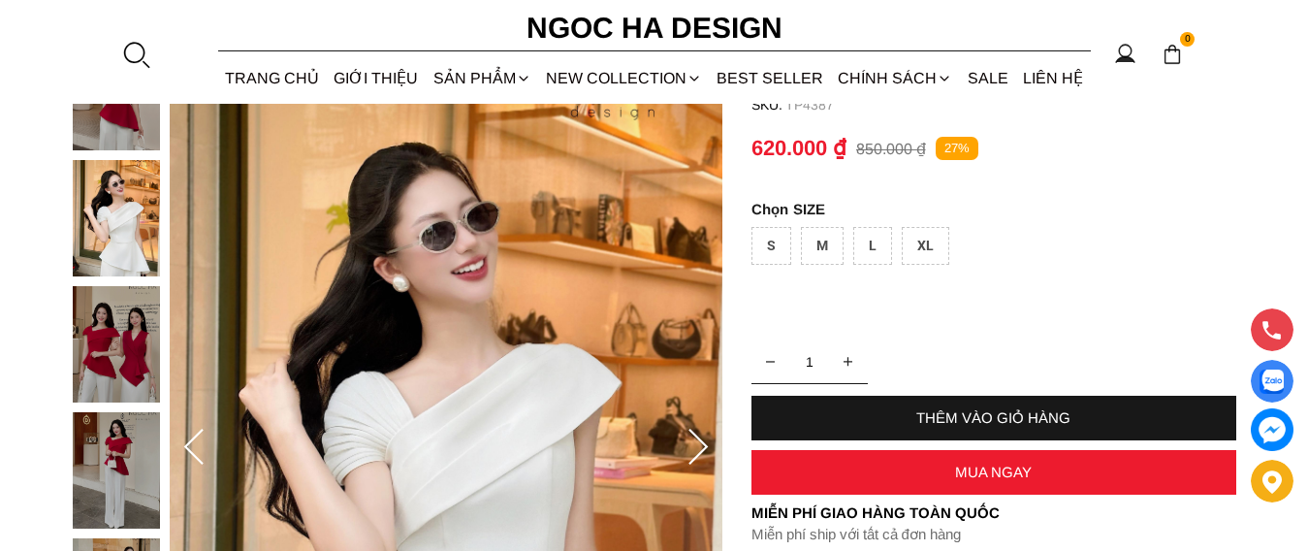
click at [141, 242] on img at bounding box center [116, 218] width 87 height 116
click at [117, 232] on img at bounding box center [116, 218] width 87 height 116
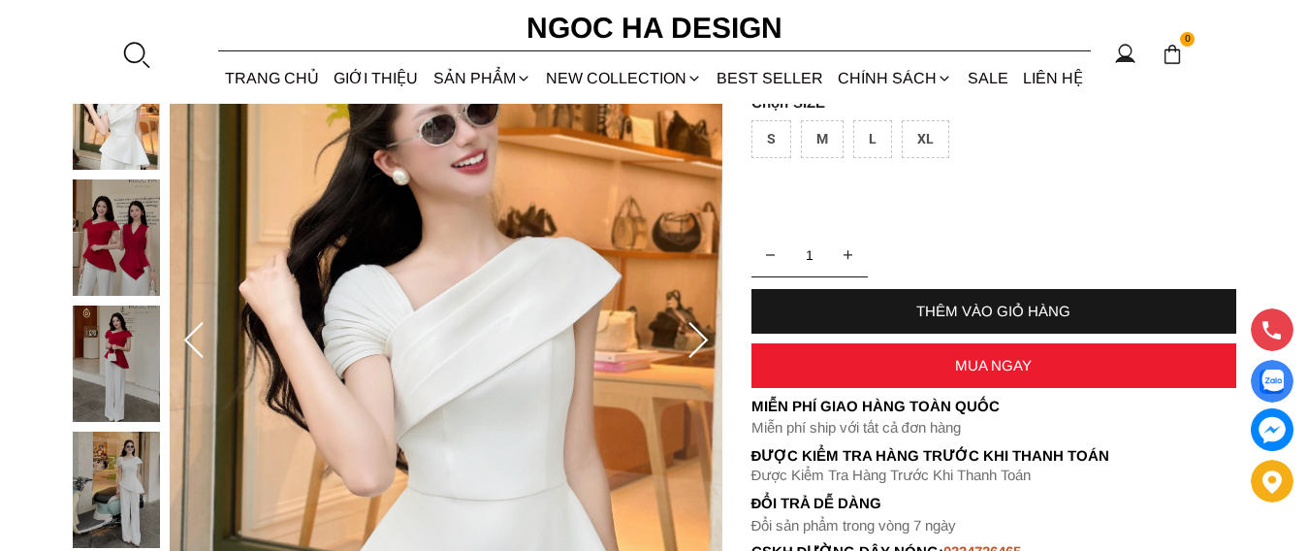
scroll to position [291, 0]
